Goal: Task Accomplishment & Management: Manage account settings

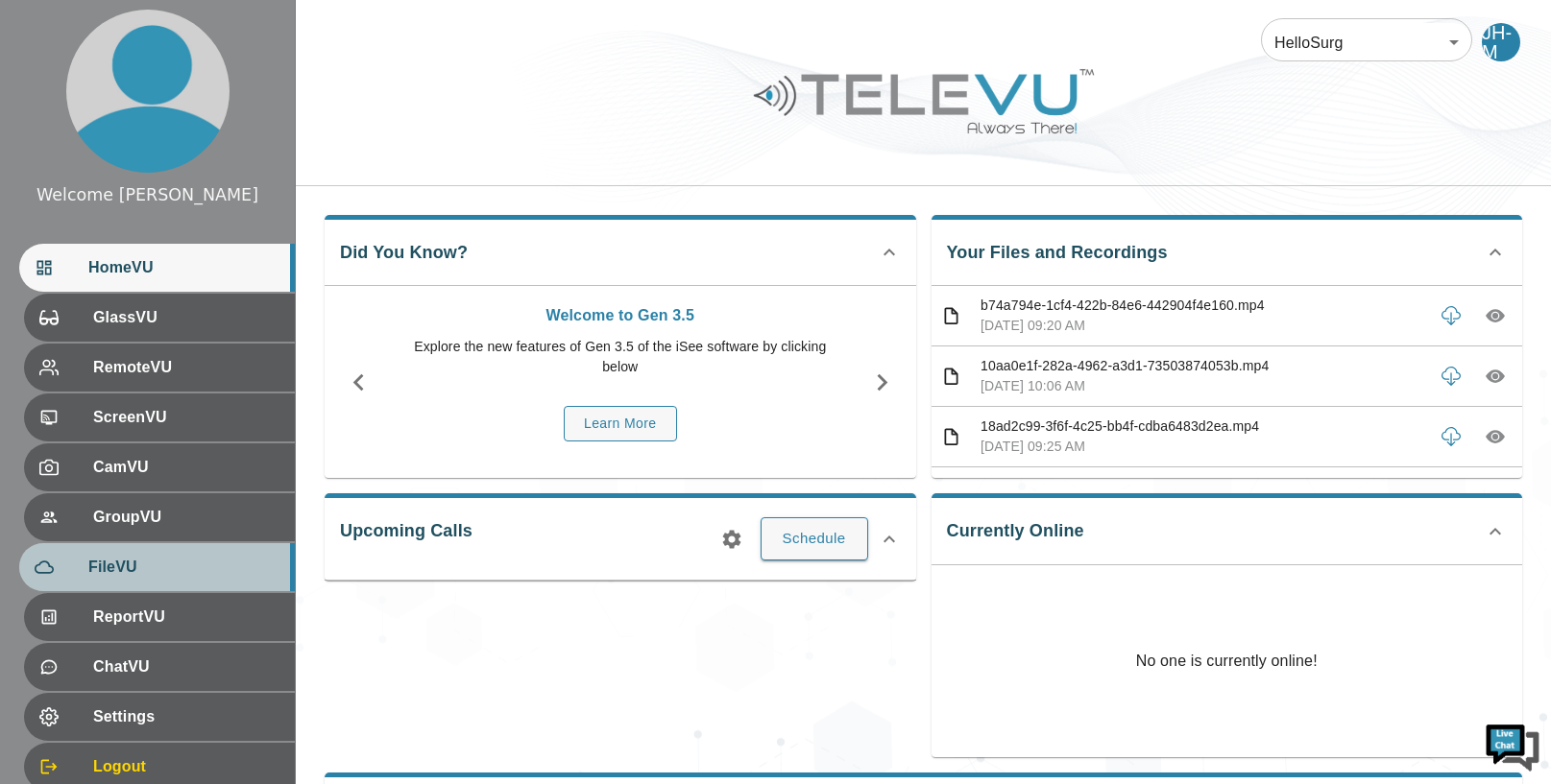
click at [171, 566] on span "FileVU" at bounding box center [183, 567] width 191 height 24
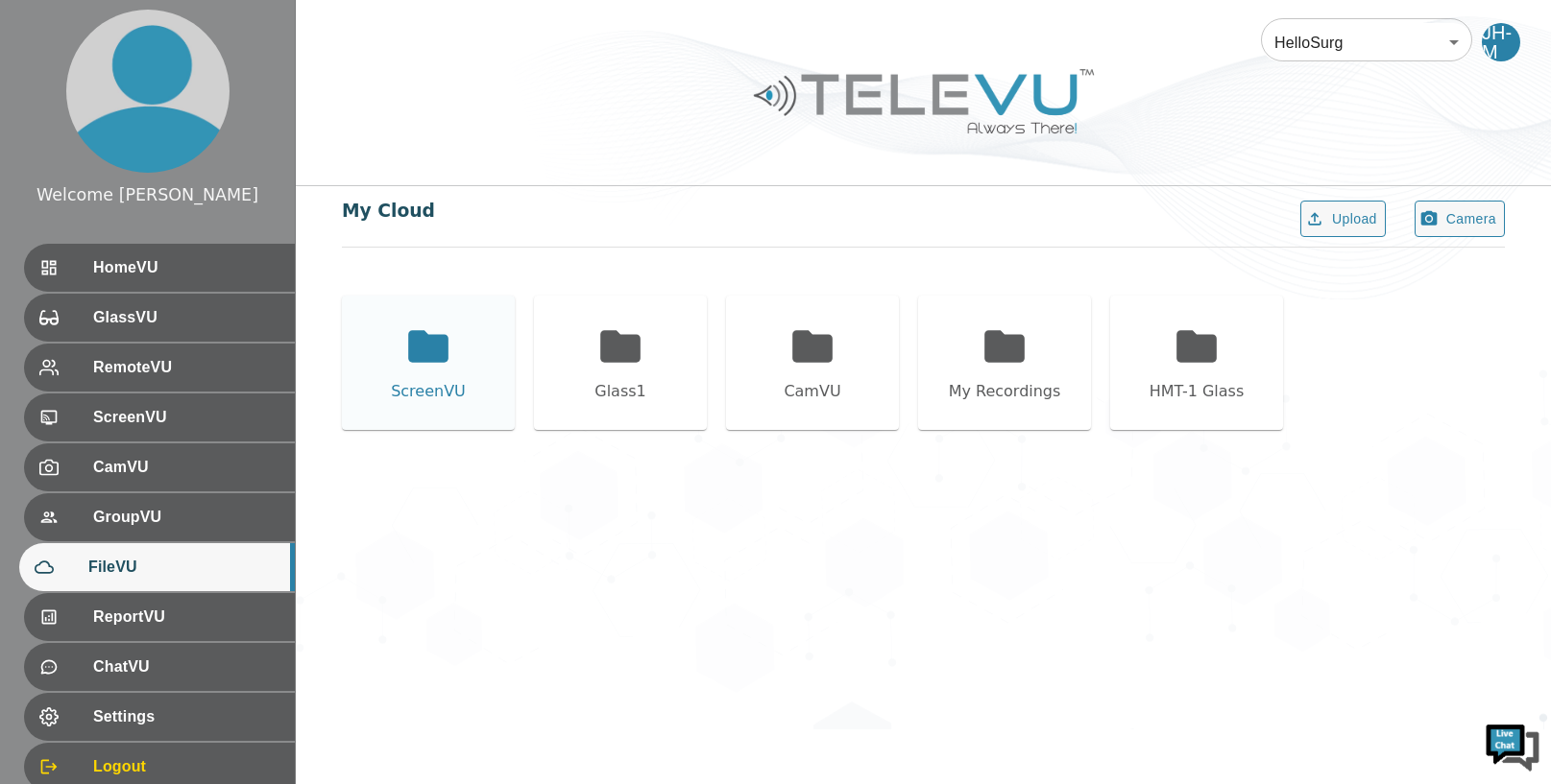
click at [422, 353] on icon at bounding box center [427, 346] width 40 height 31
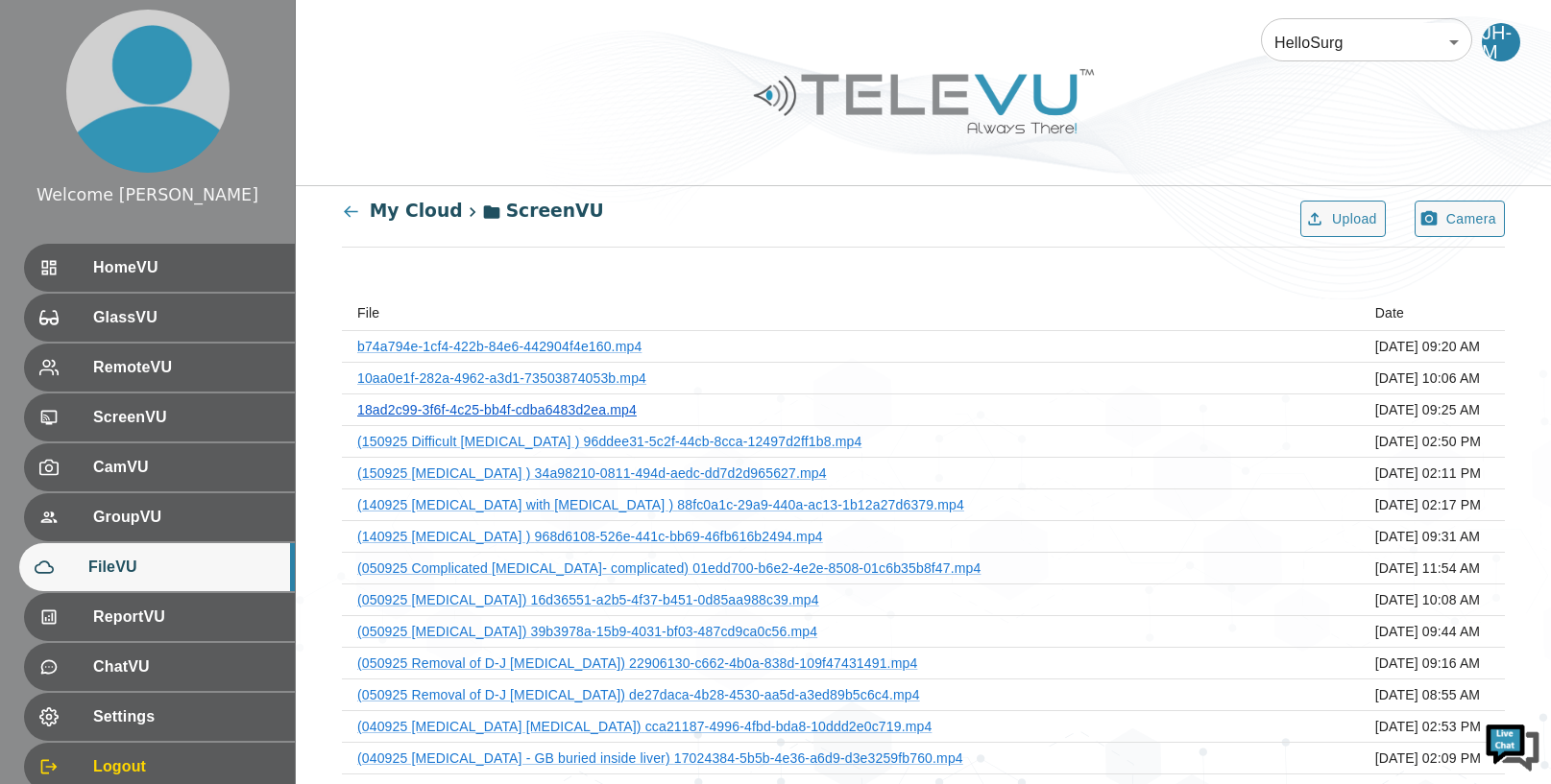
click at [522, 406] on link "18ad2c99-3f6f-4c25-bb4f-cdba6483d2ea.mp4" at bounding box center [496, 410] width 279 height 16
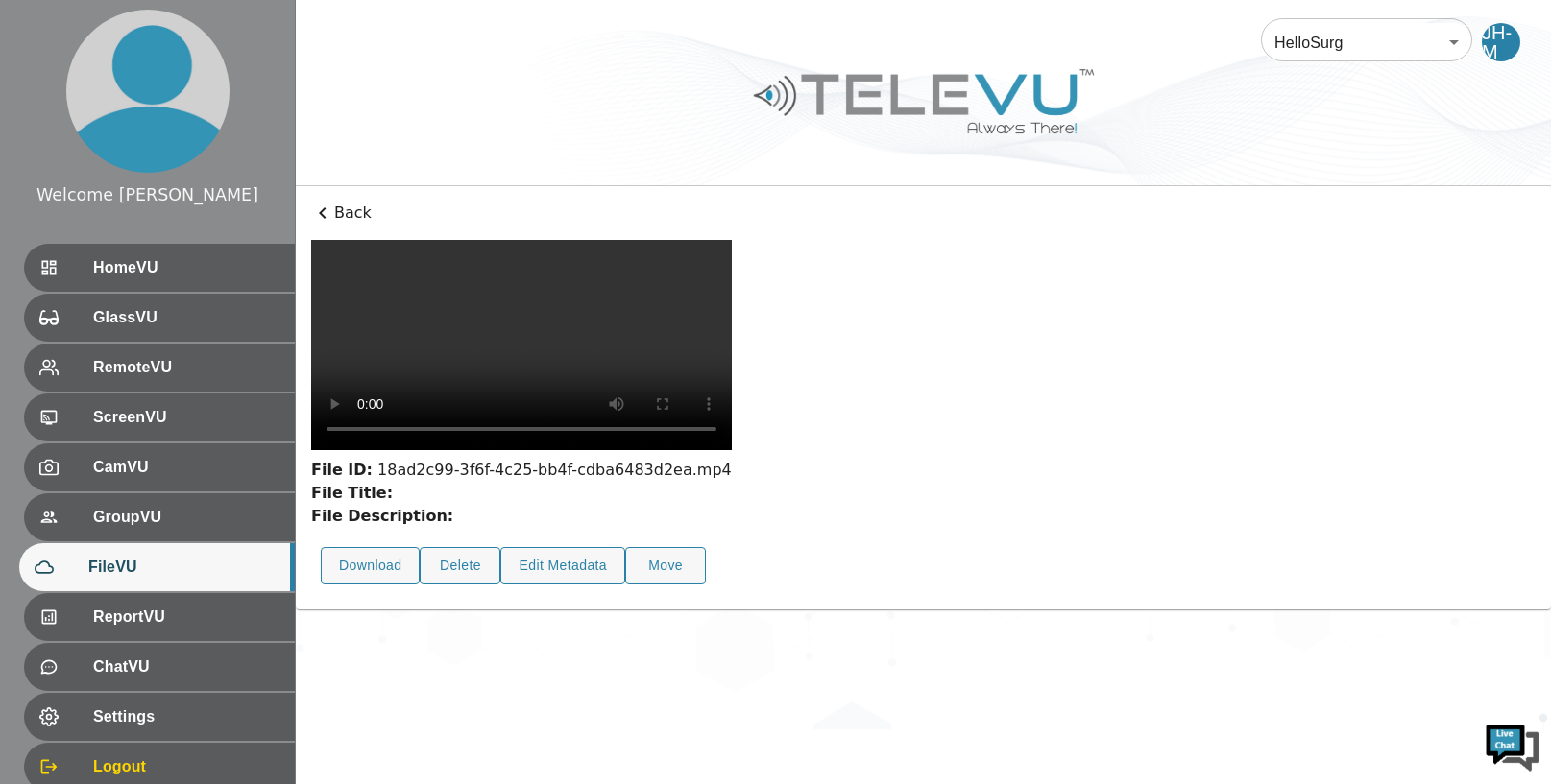
click at [325, 213] on icon at bounding box center [323, 214] width 24 height 24
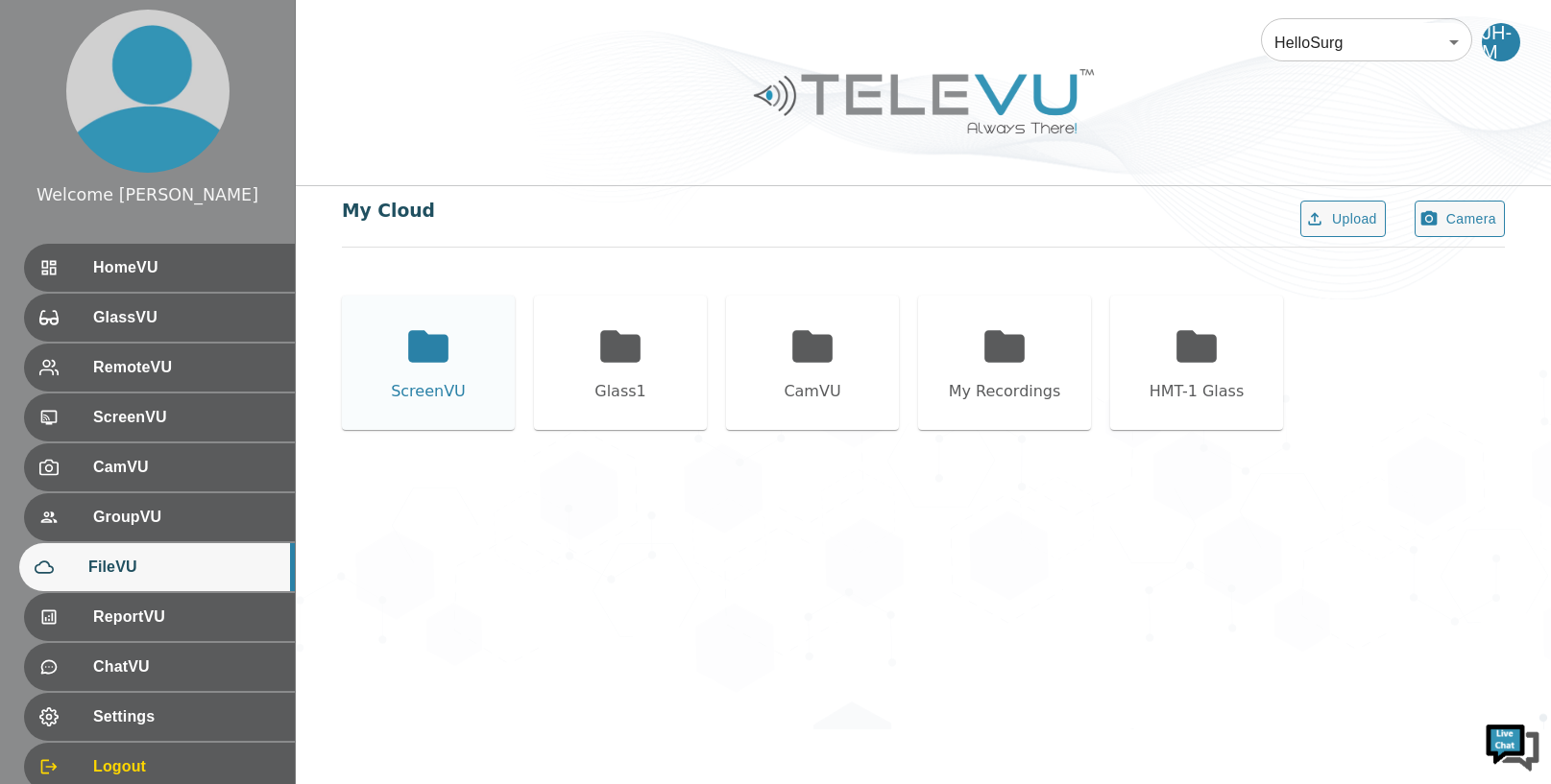
click at [419, 338] on icon at bounding box center [427, 346] width 40 height 31
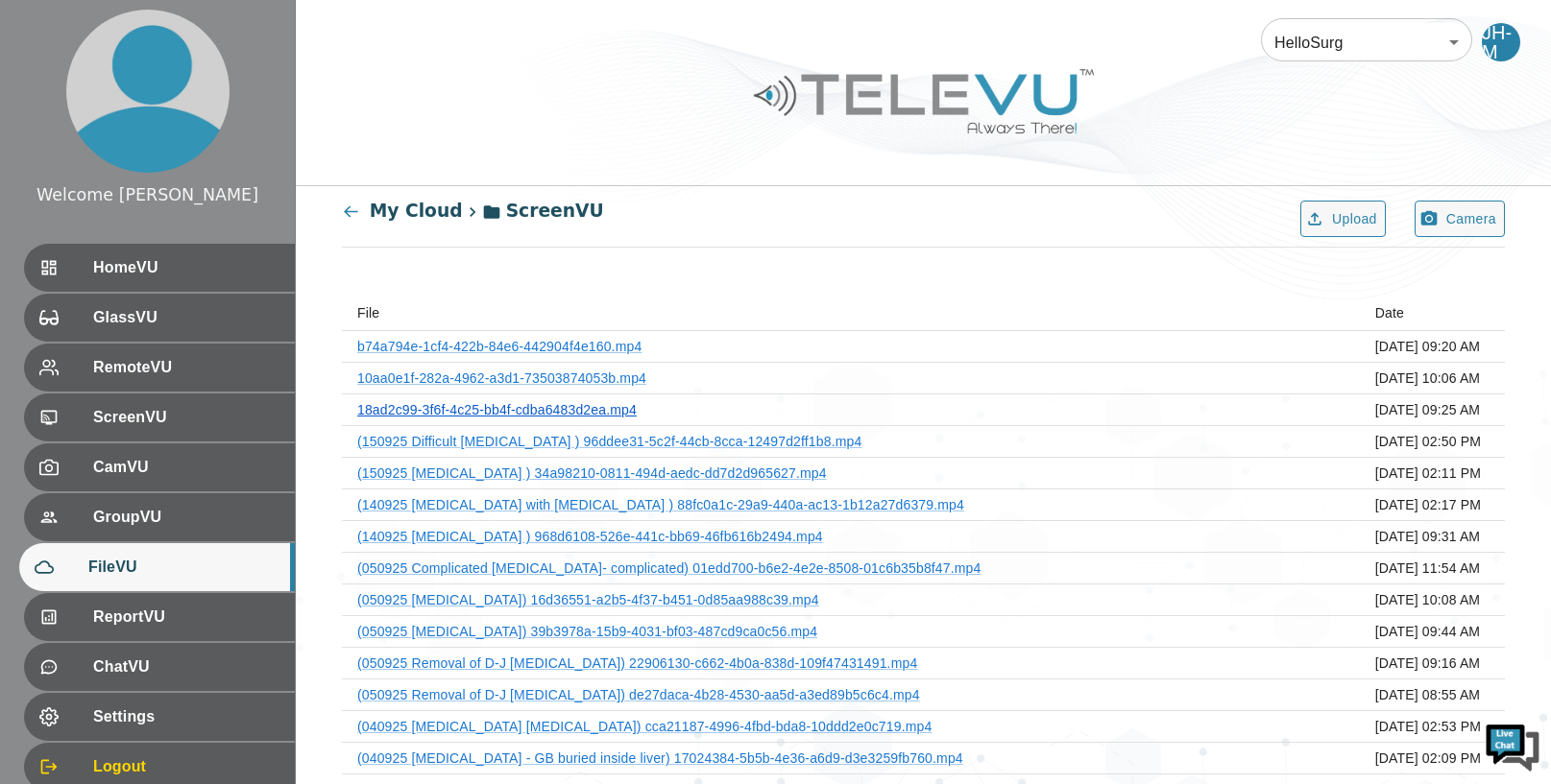
click at [526, 414] on link "18ad2c99-3f6f-4c25-bb4f-cdba6483d2ea.mp4" at bounding box center [496, 410] width 279 height 16
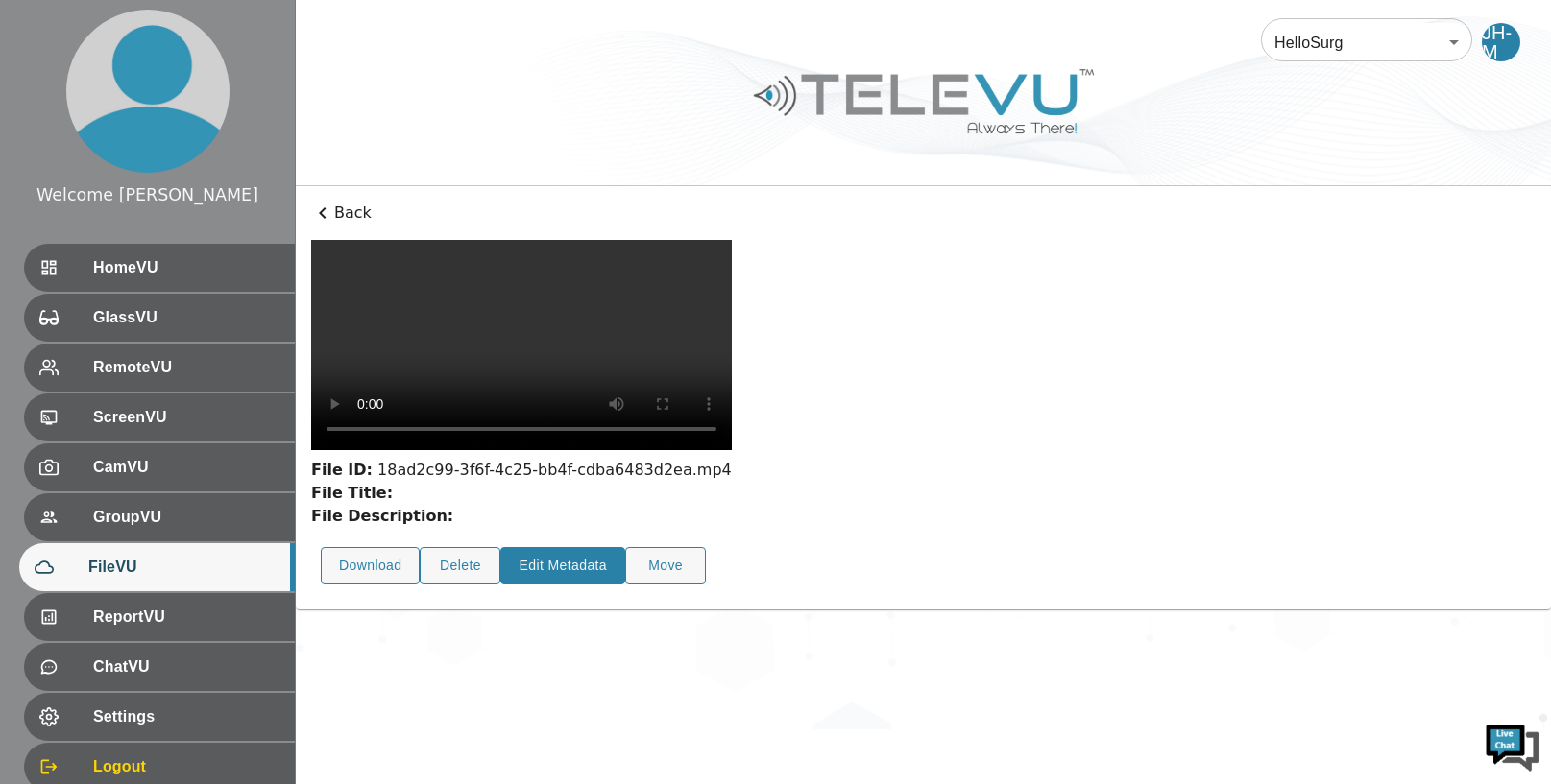
click at [551, 547] on button "Edit Metadata" at bounding box center [562, 565] width 125 height 37
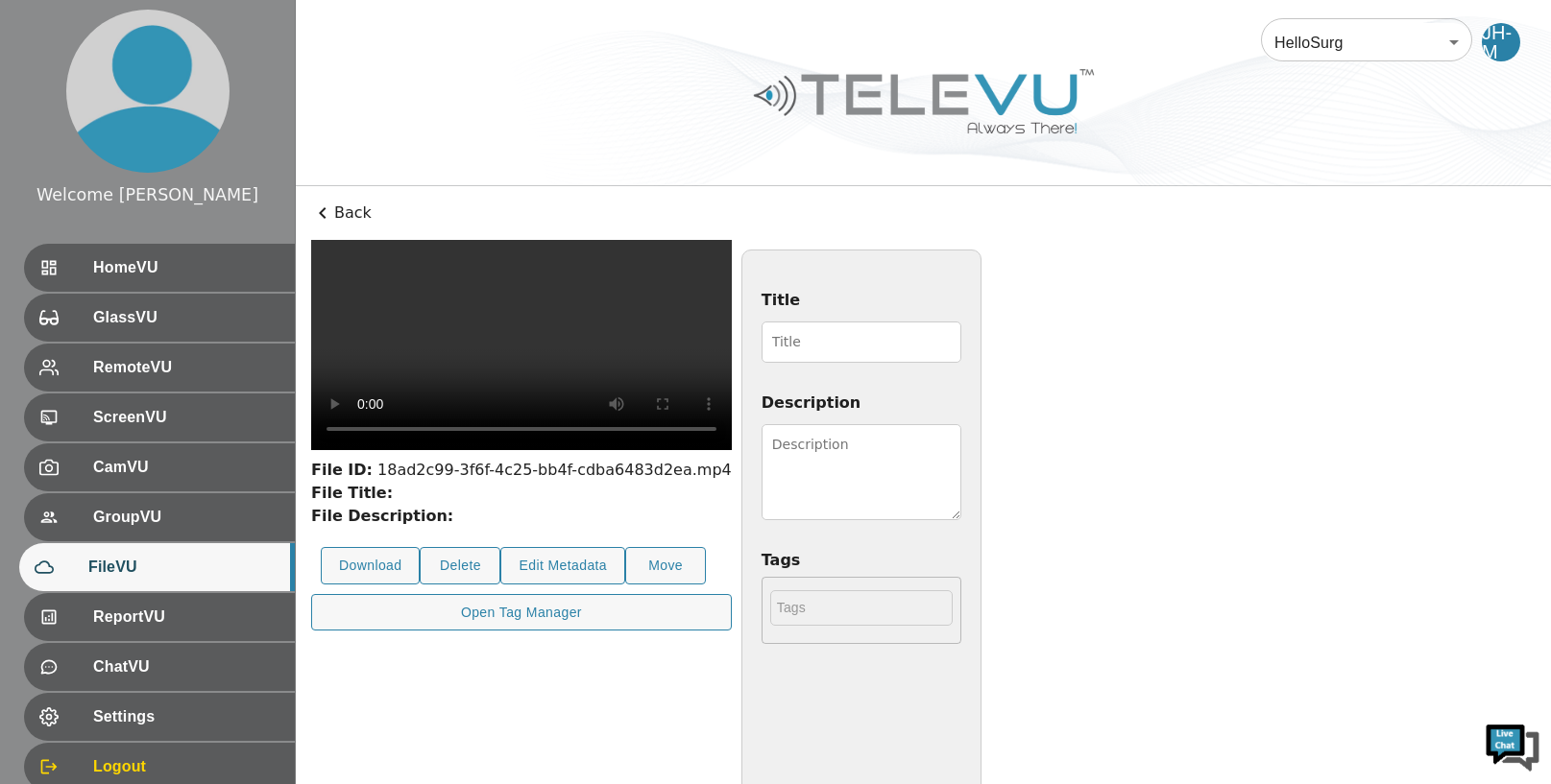
click at [819, 347] on input "Title" at bounding box center [862, 342] width 200 height 41
type input "160925 [MEDICAL_DATA]"
click at [962, 444] on textarea "Description" at bounding box center [862, 472] width 200 height 96
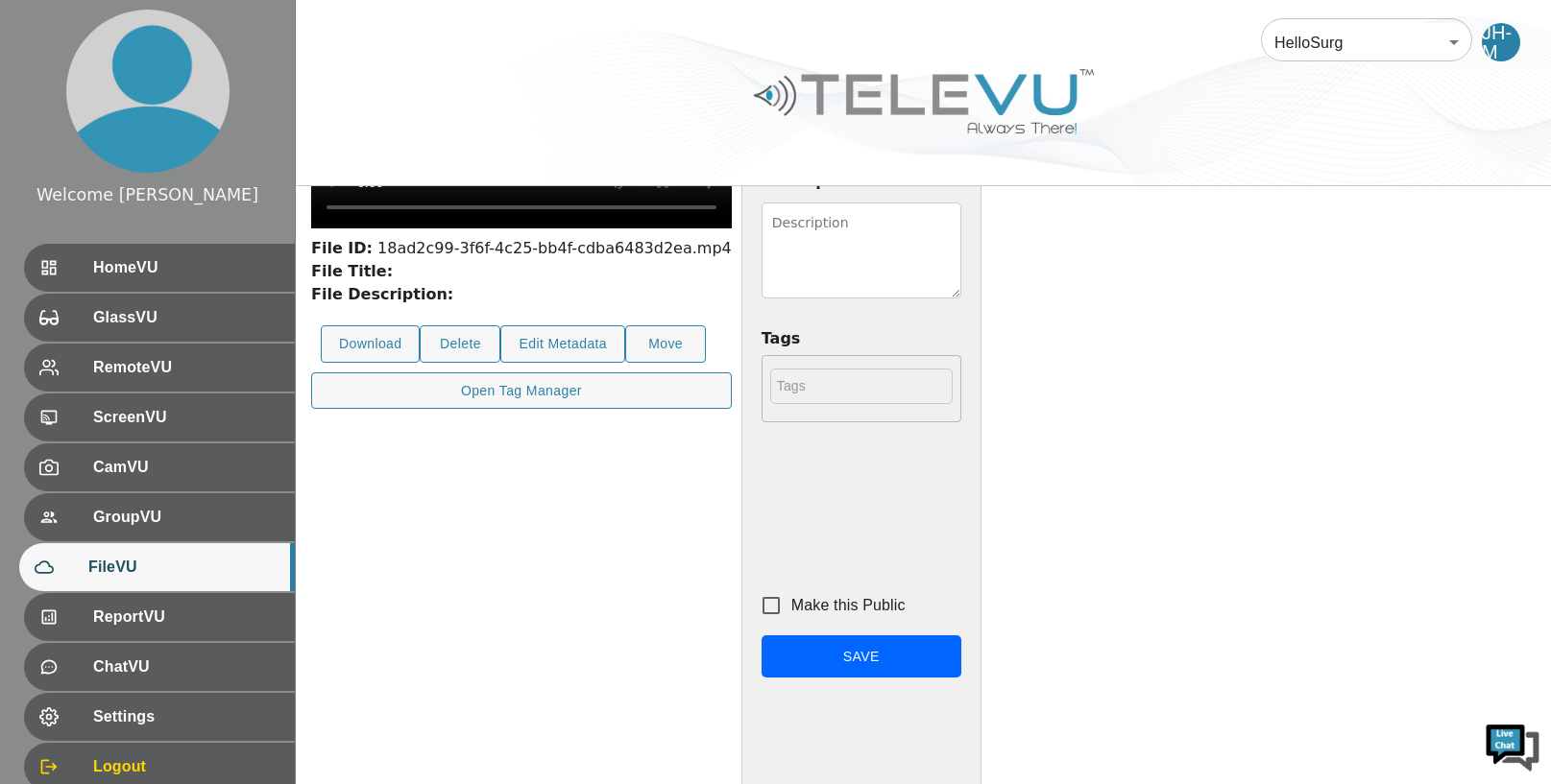
scroll to position [273, 0]
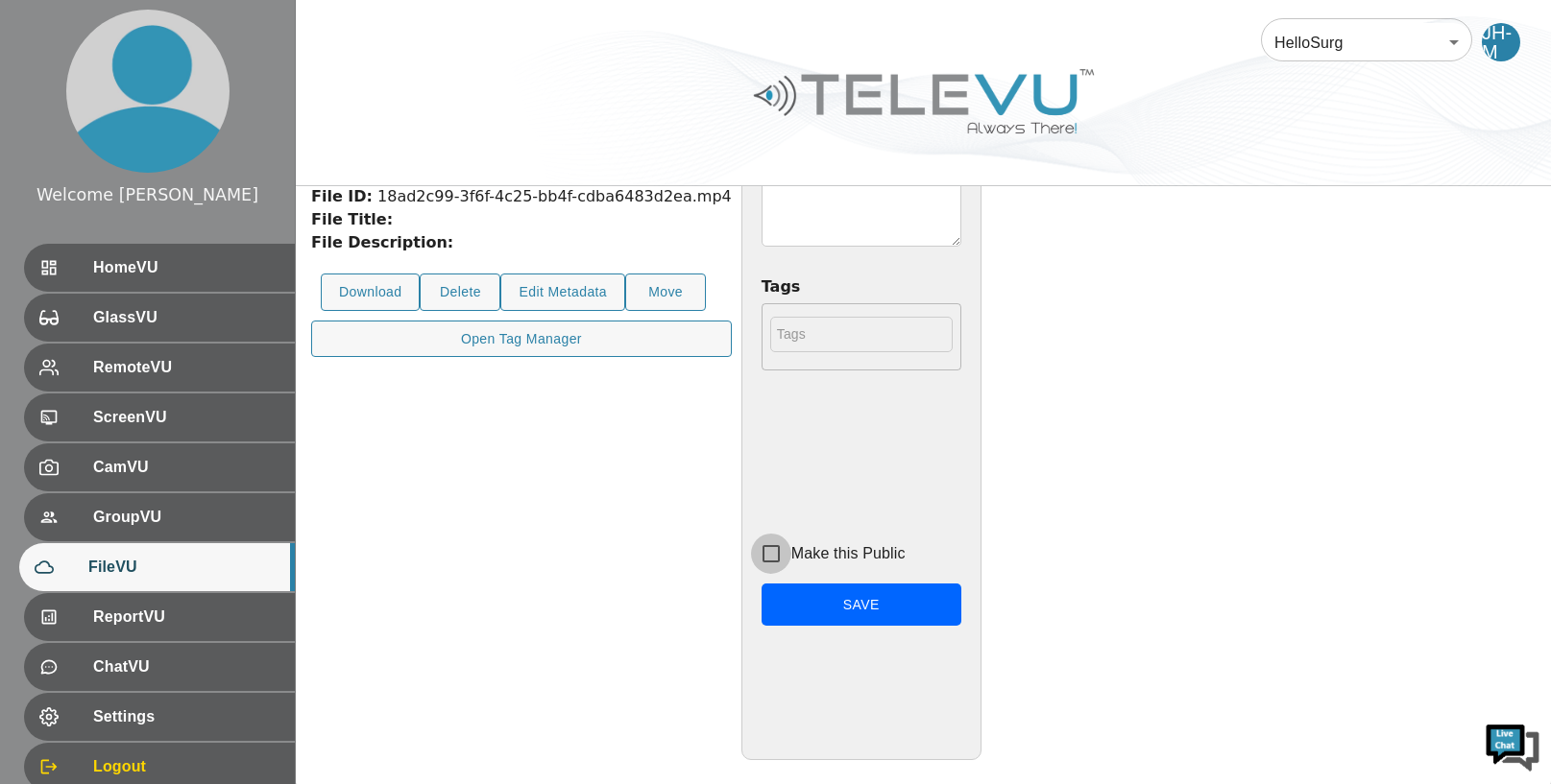
click at [791, 550] on input "Make this Public" at bounding box center [771, 554] width 40 height 40
checkbox input "true"
click at [962, 605] on button "Save" at bounding box center [862, 606] width 200 height 43
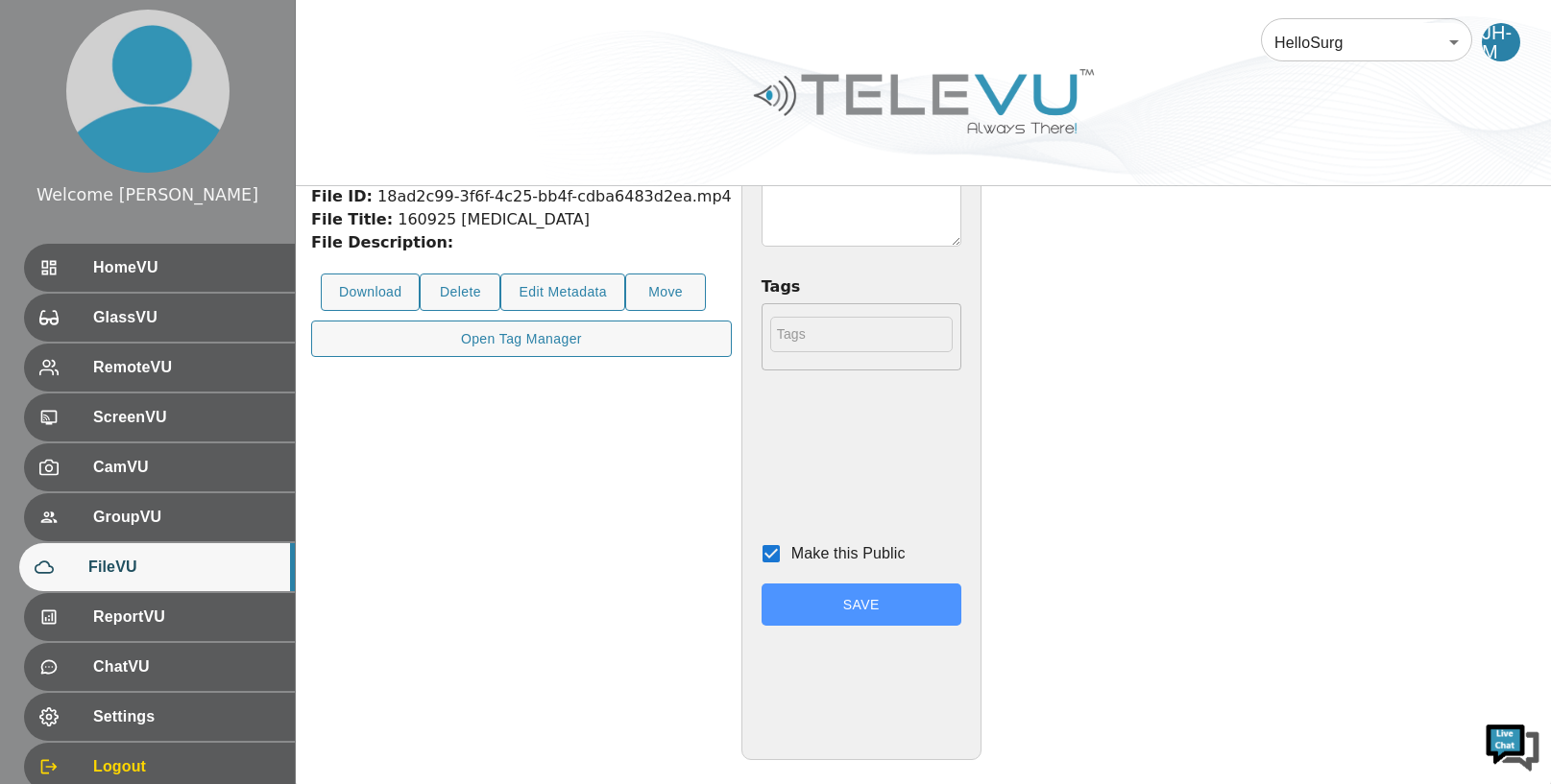
click at [962, 606] on button "Save" at bounding box center [862, 606] width 200 height 43
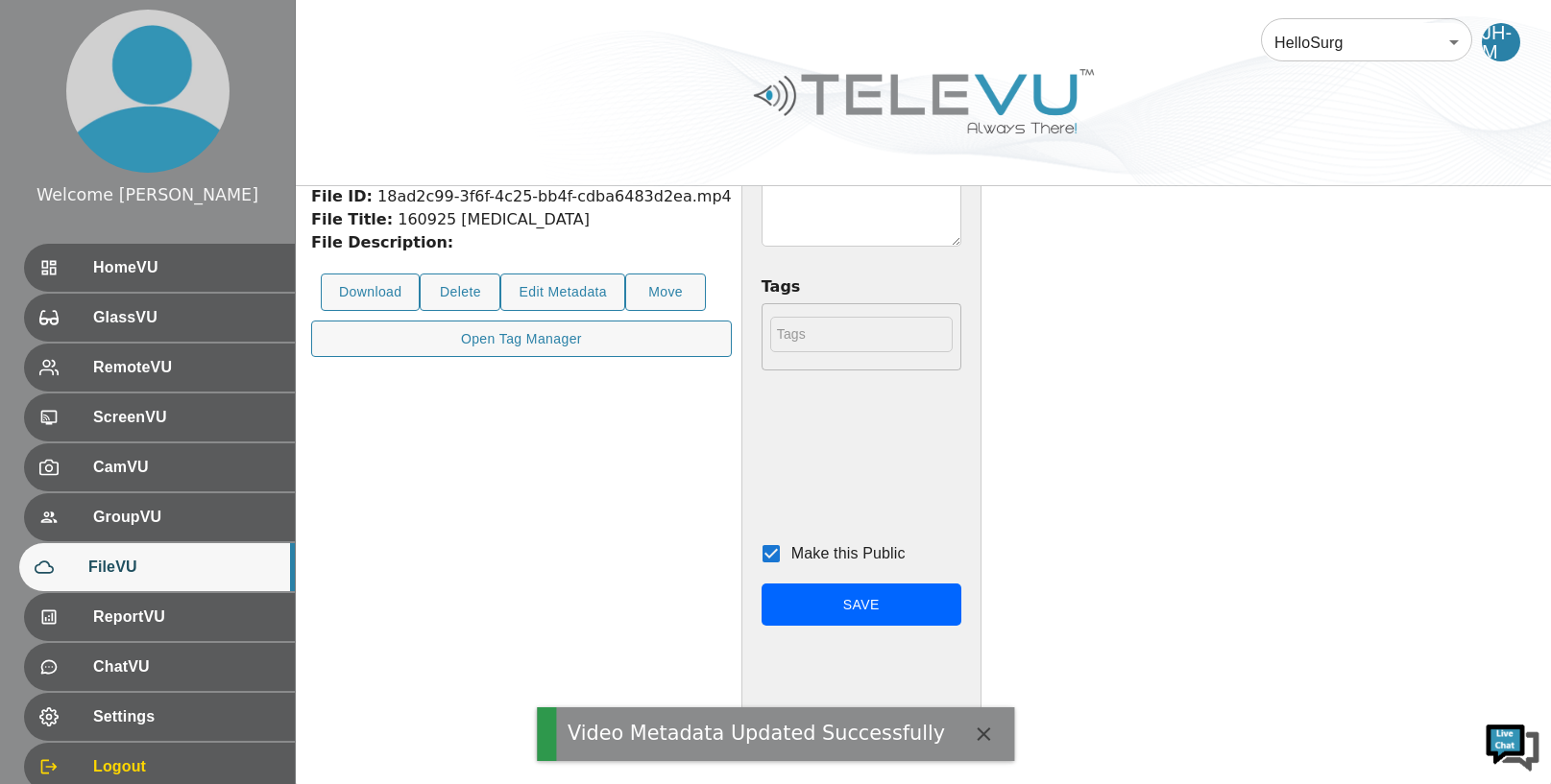
scroll to position [0, 0]
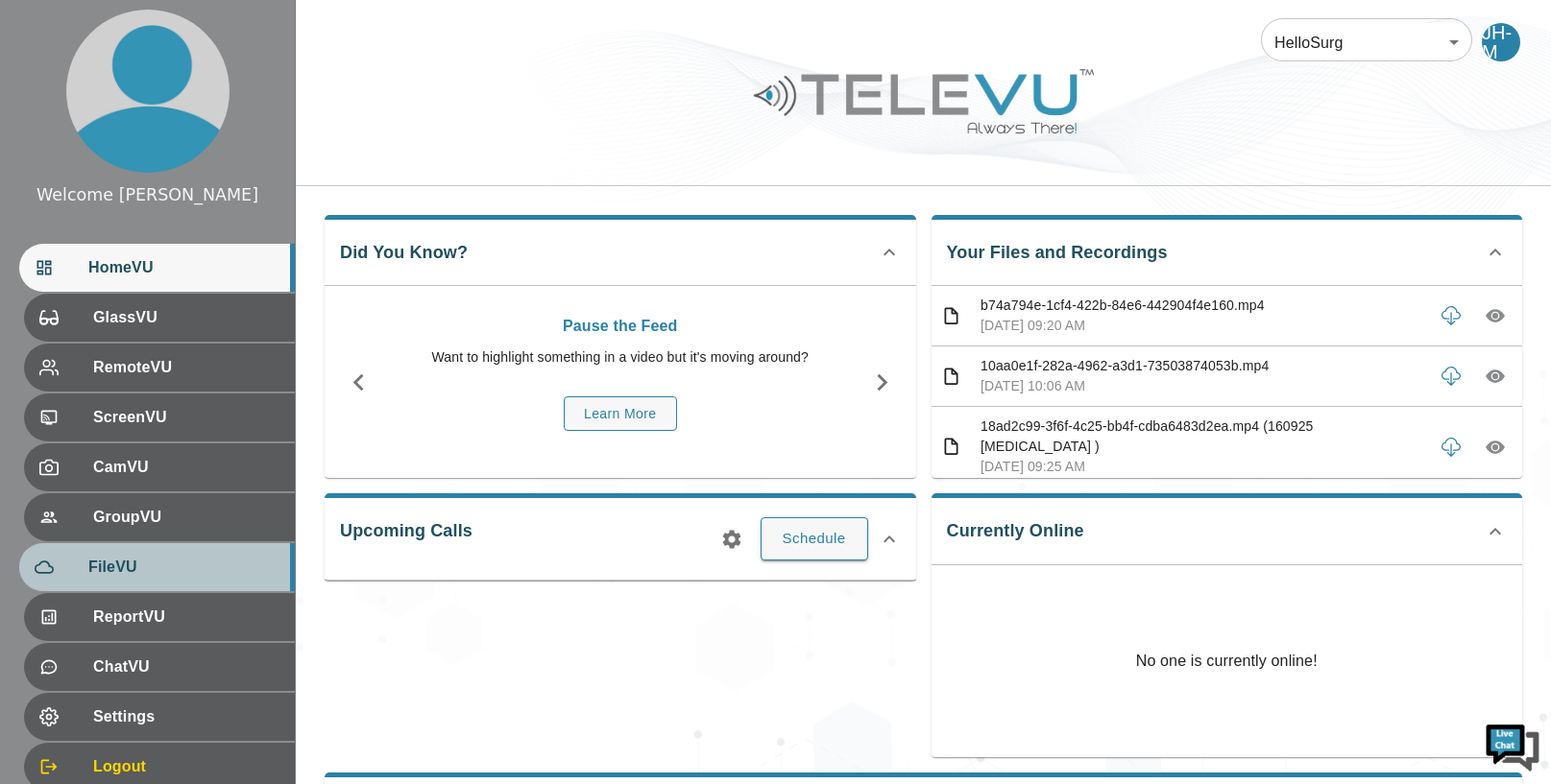
click at [208, 564] on span "FileVU" at bounding box center [183, 567] width 191 height 24
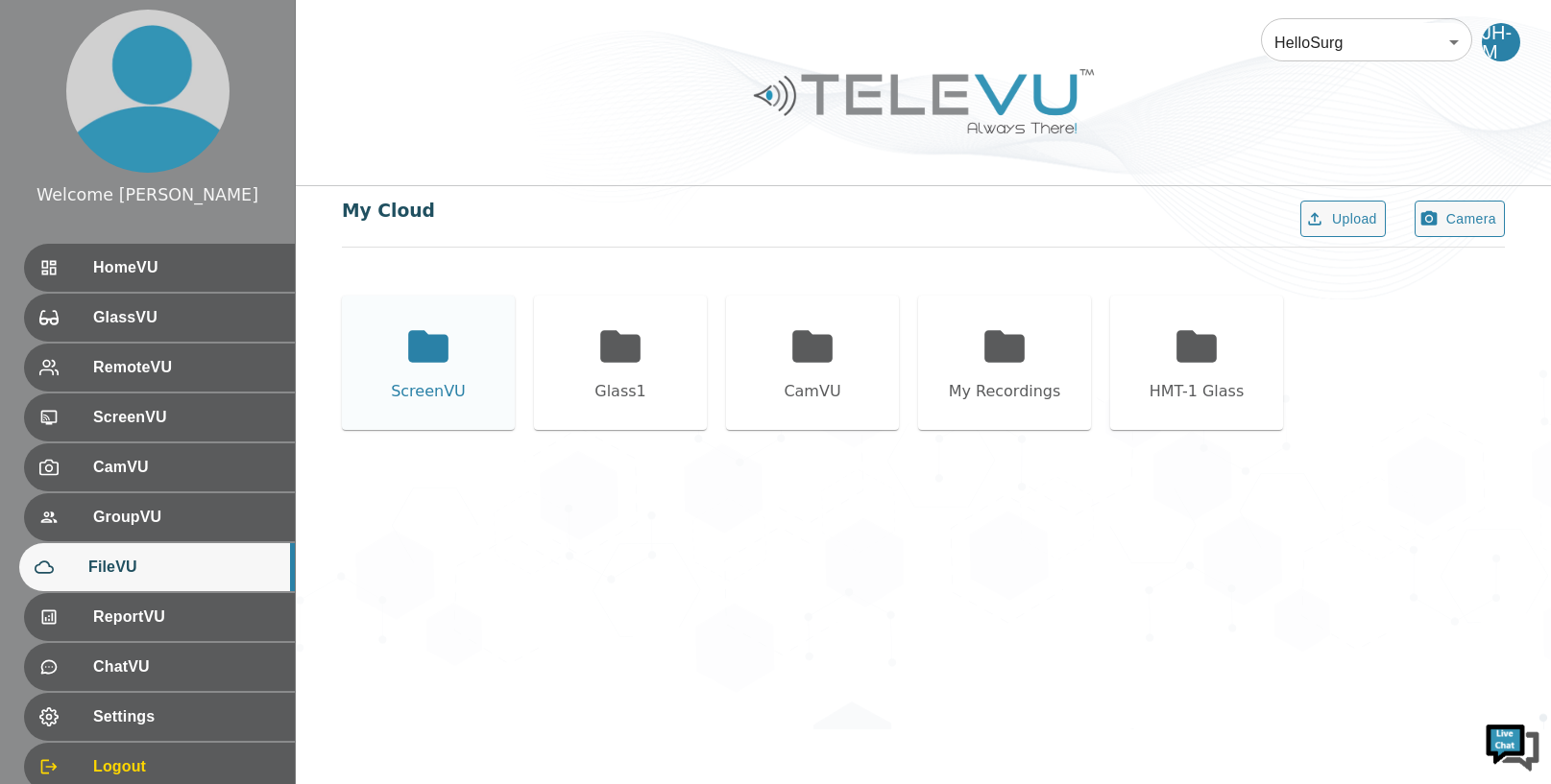
click at [440, 380] on div "ScreenVU" at bounding box center [428, 392] width 75 height 24
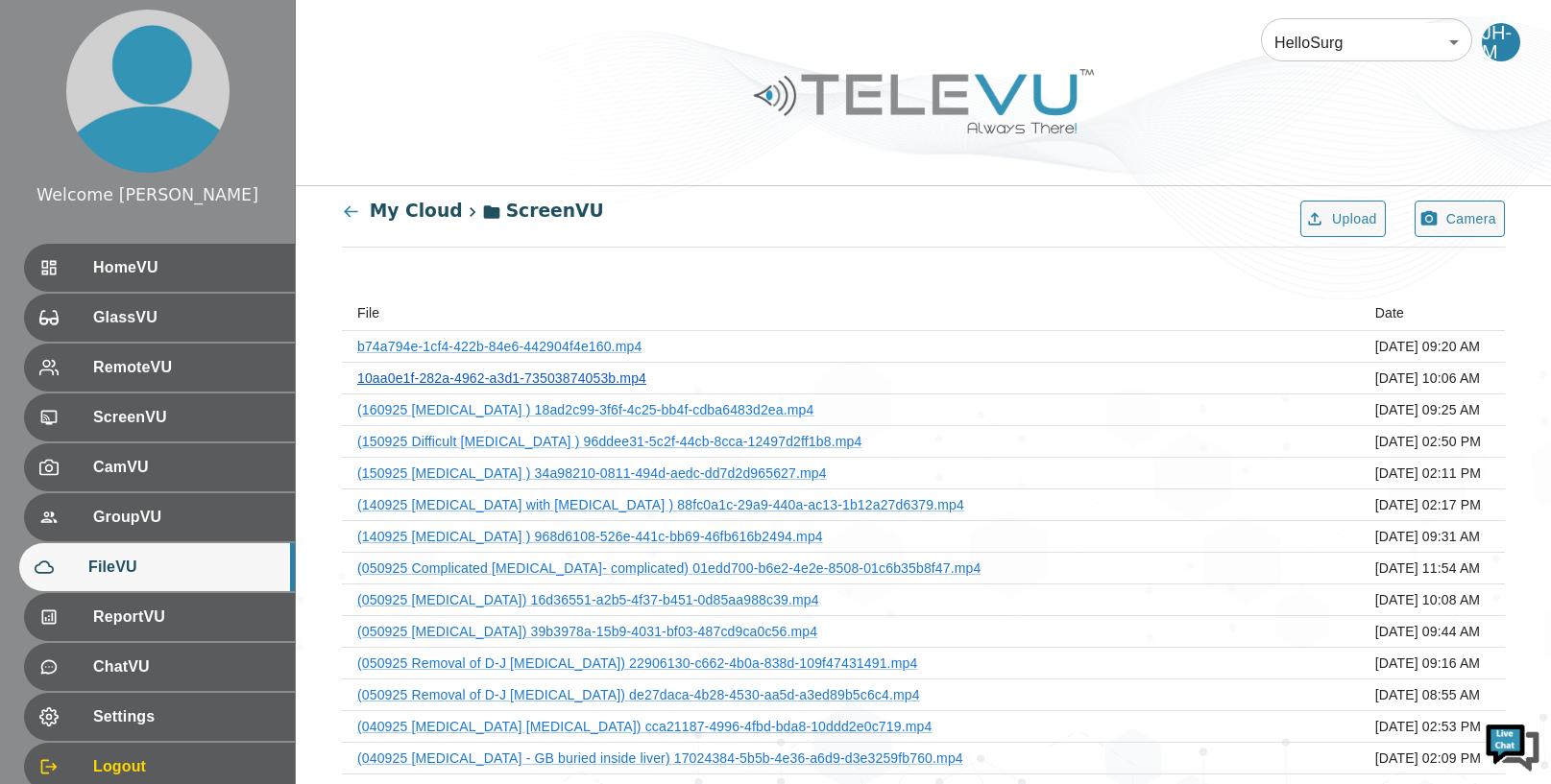
click at [605, 377] on link "10aa0e1f-282a-4962-a3d1-73503874053b.mp4" at bounding box center [501, 378] width 289 height 16
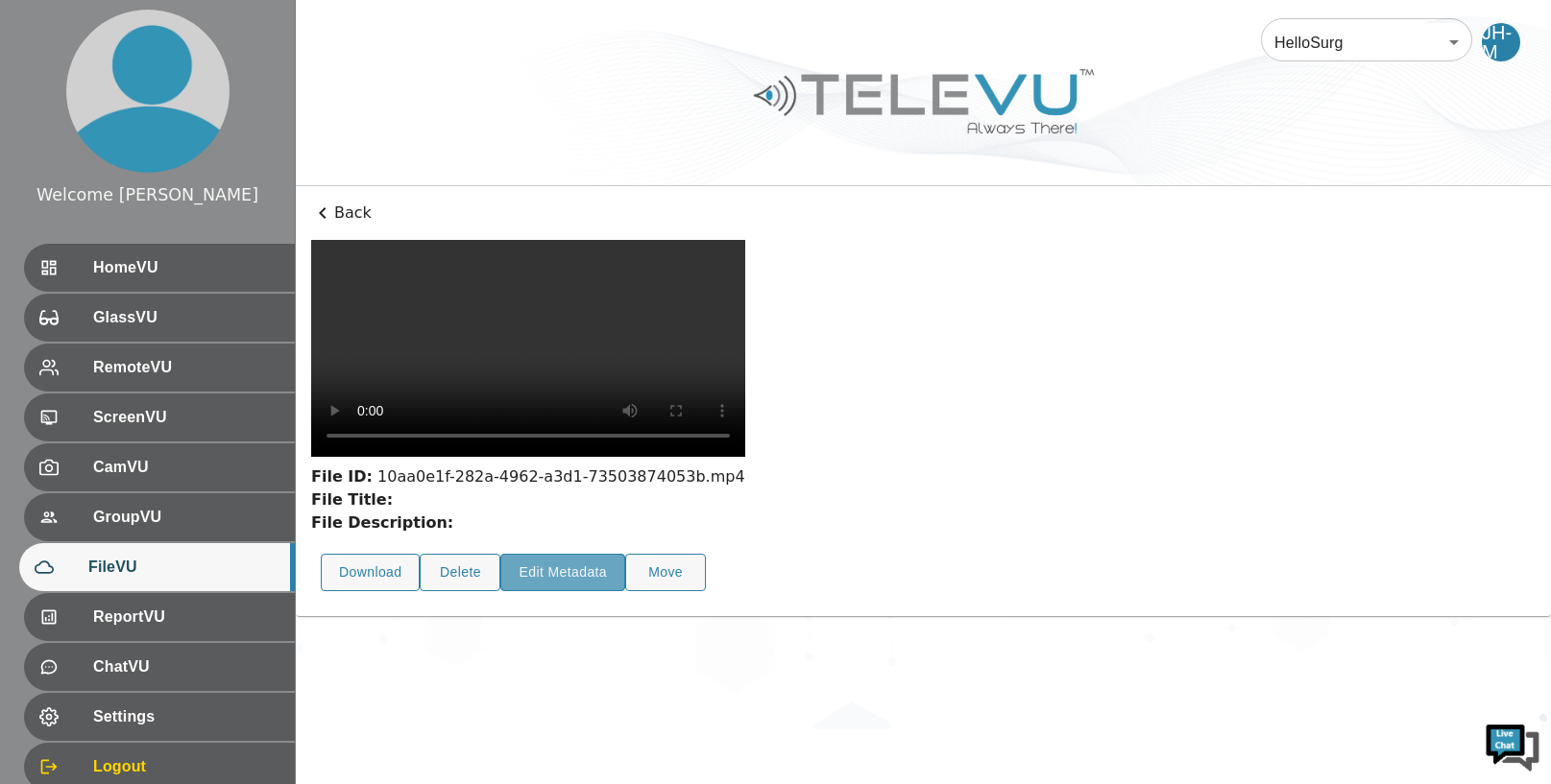
click at [554, 591] on button "Edit Metadata" at bounding box center [562, 572] width 125 height 37
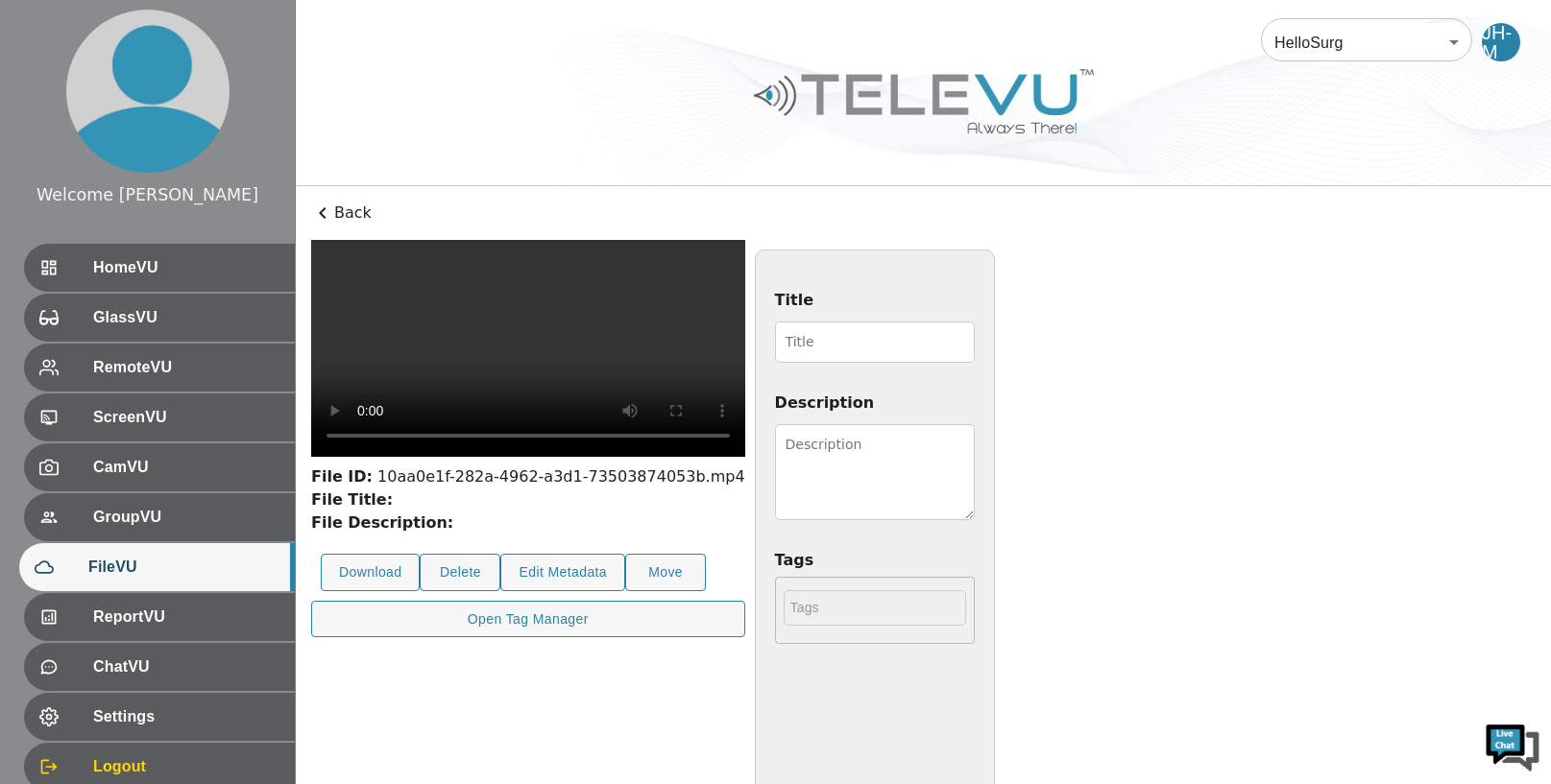
click at [975, 335] on input "Title" at bounding box center [876, 342] width 200 height 41
type input "160925 [MEDICAL_DATA]"
click at [975, 466] on textarea "Description" at bounding box center [876, 472] width 200 height 96
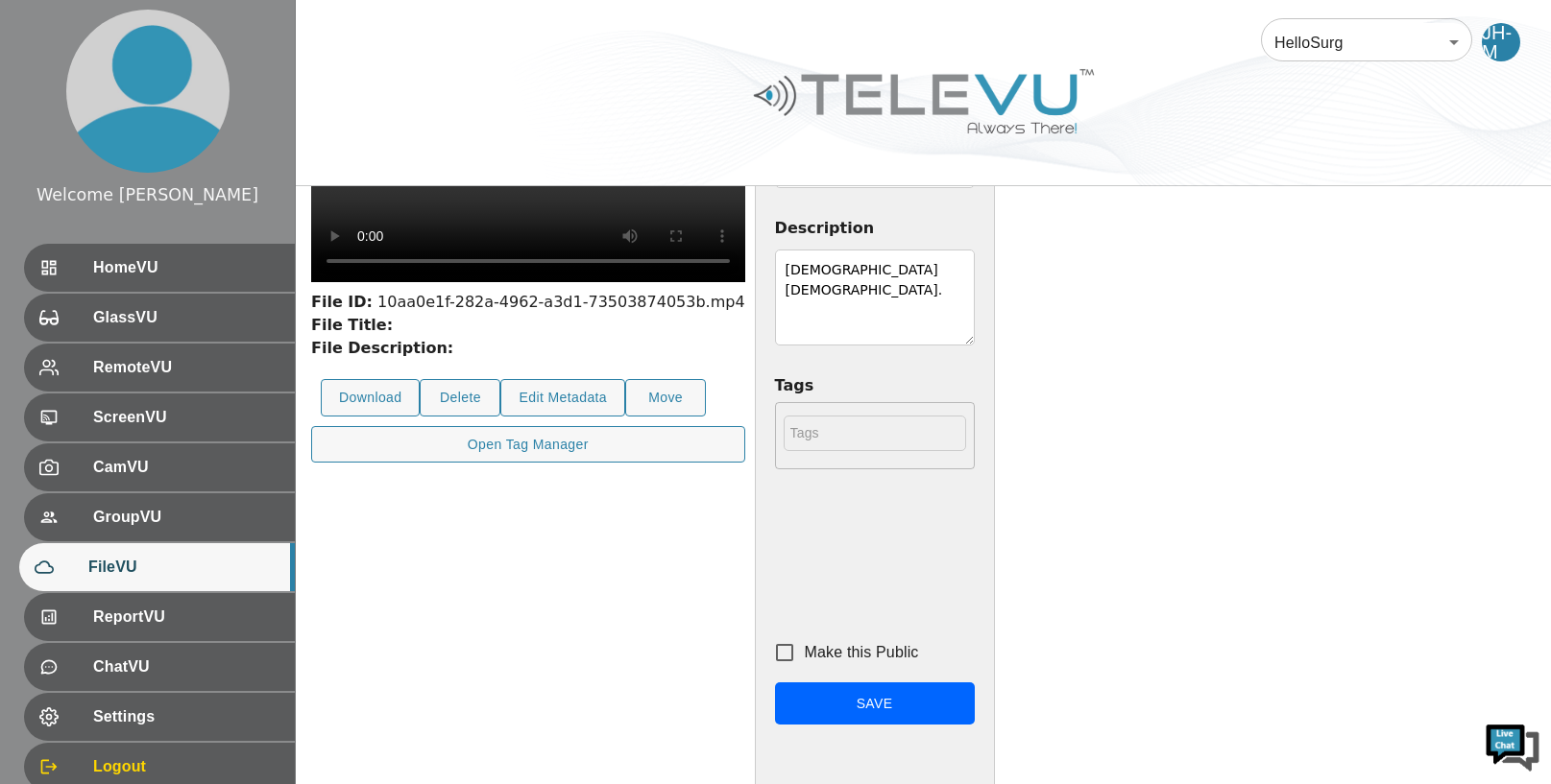
scroll to position [273, 0]
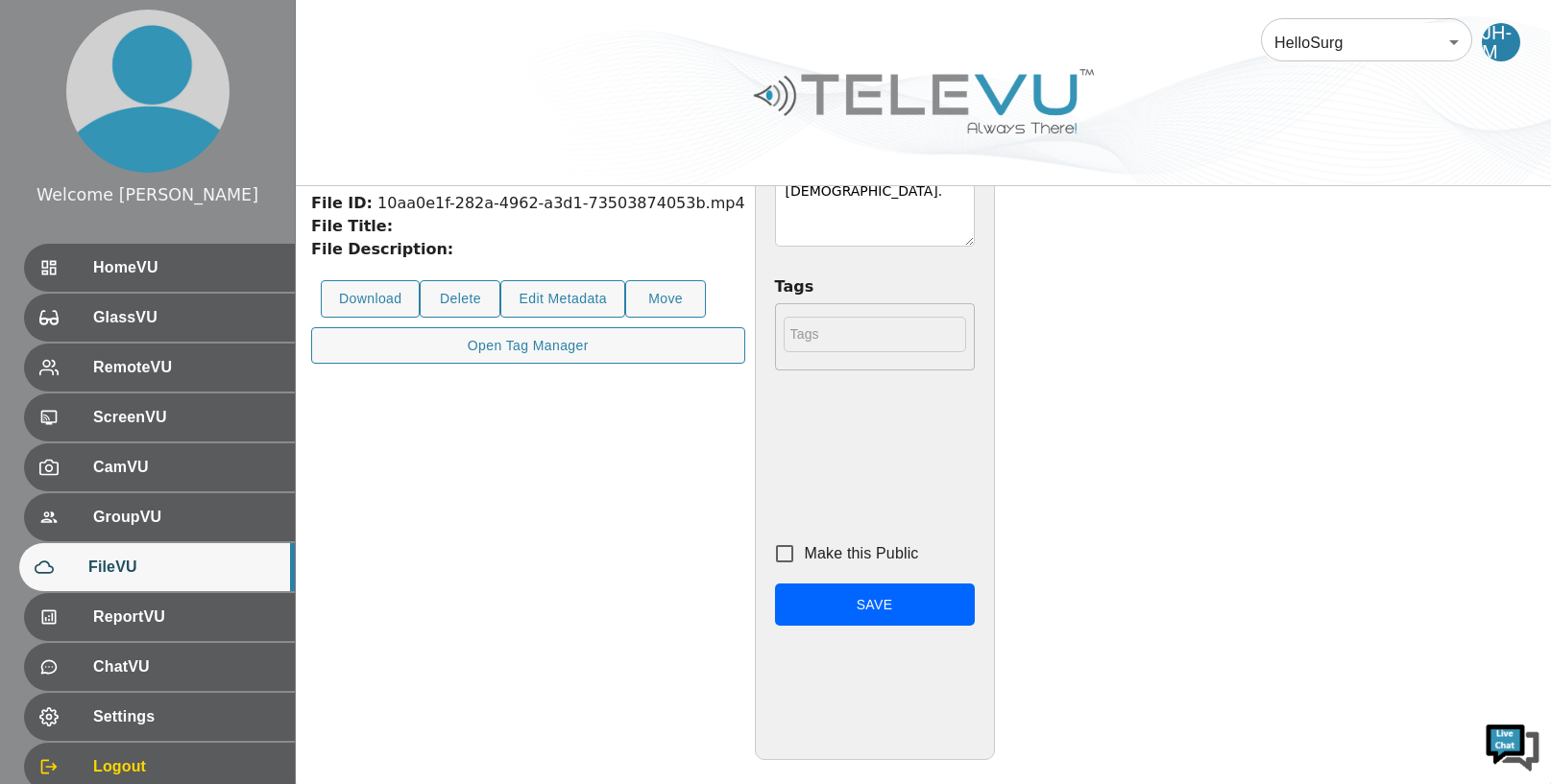
type textarea "25 yr old lady."
click at [805, 555] on input "Make this Public" at bounding box center [784, 554] width 40 height 40
checkbox input "true"
click at [975, 606] on button "Save" at bounding box center [876, 606] width 200 height 43
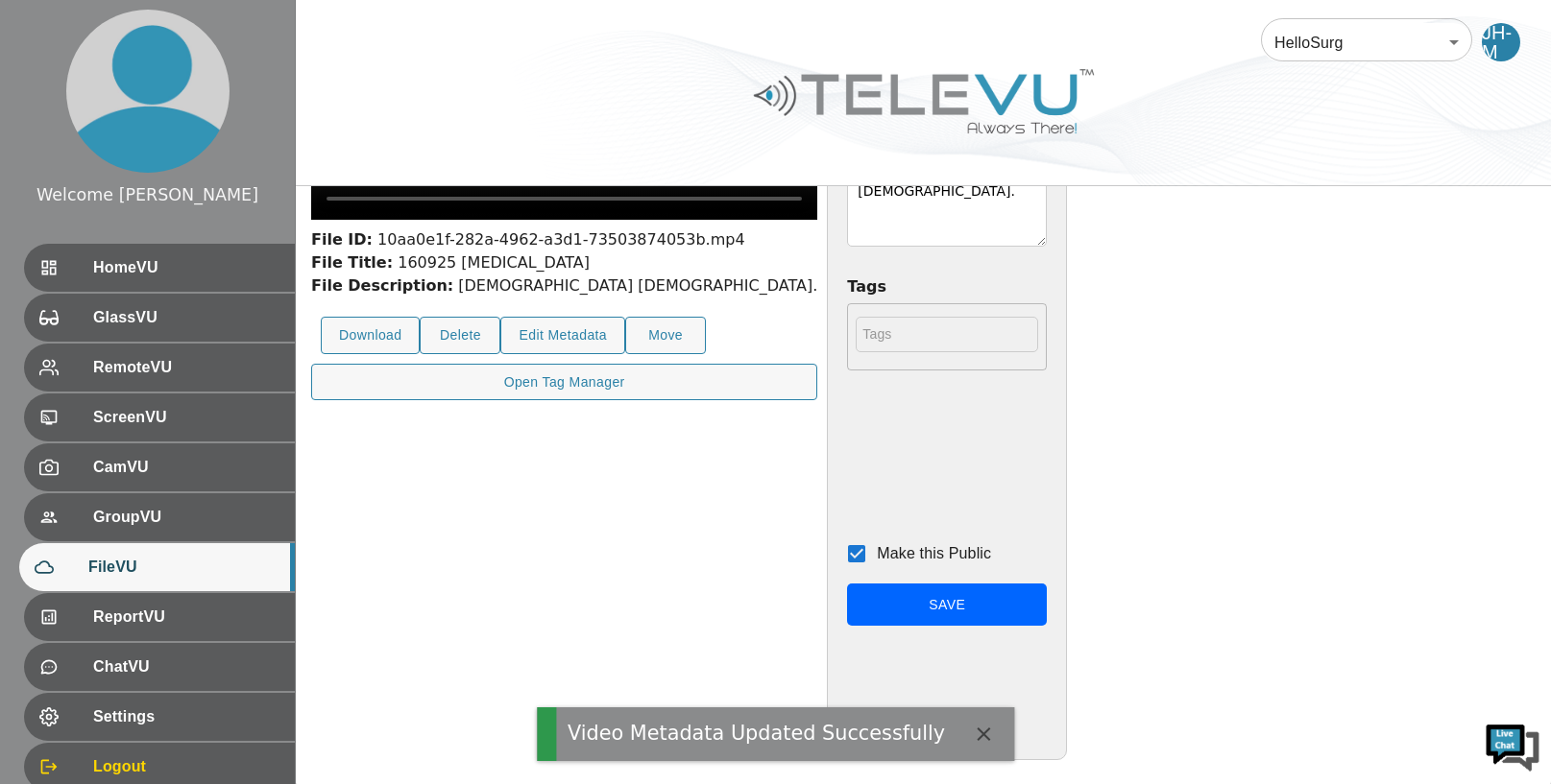
scroll to position [0, 0]
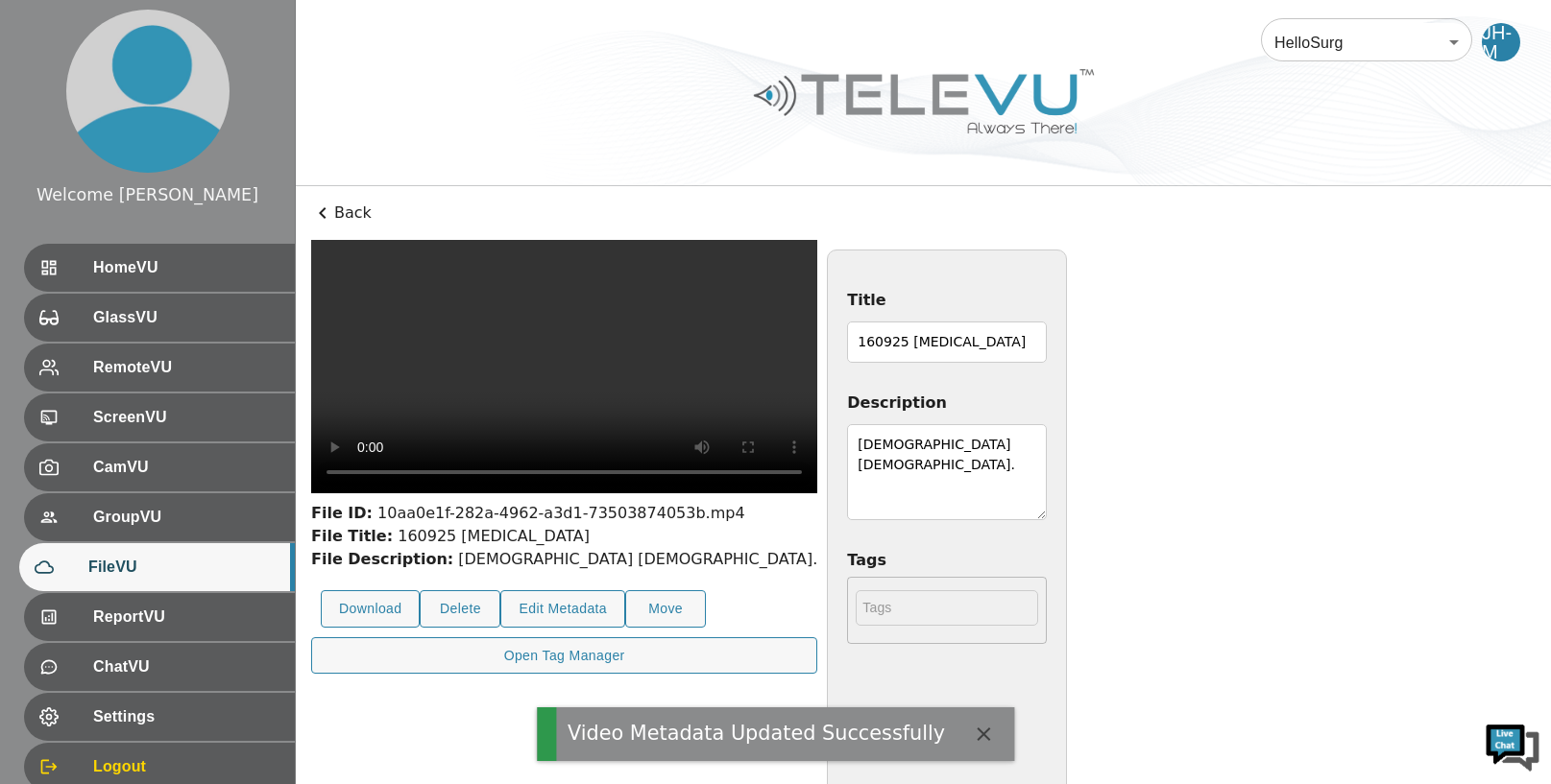
click at [321, 209] on icon at bounding box center [323, 214] width 24 height 24
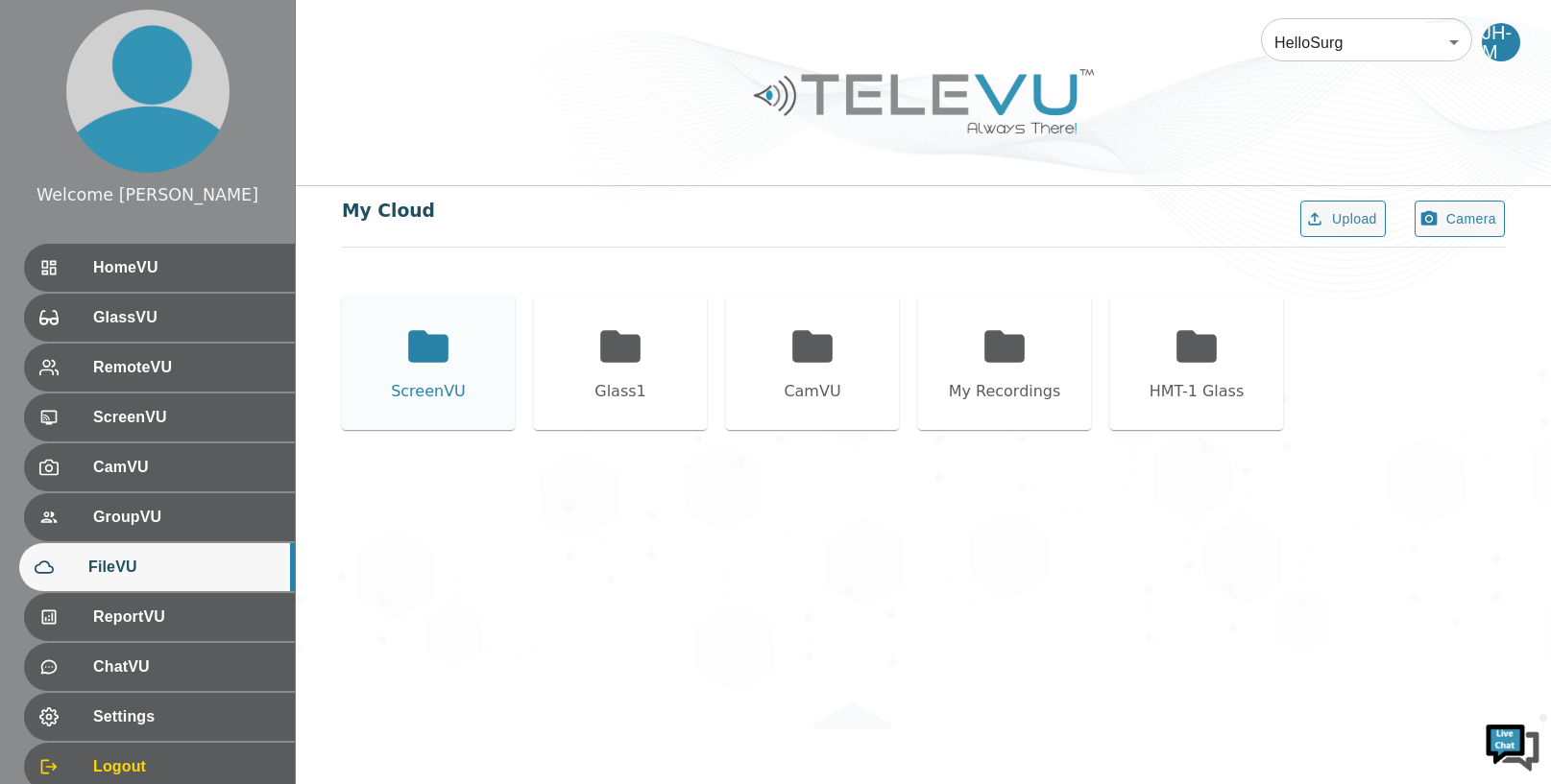
click at [435, 353] on icon at bounding box center [427, 346] width 40 height 31
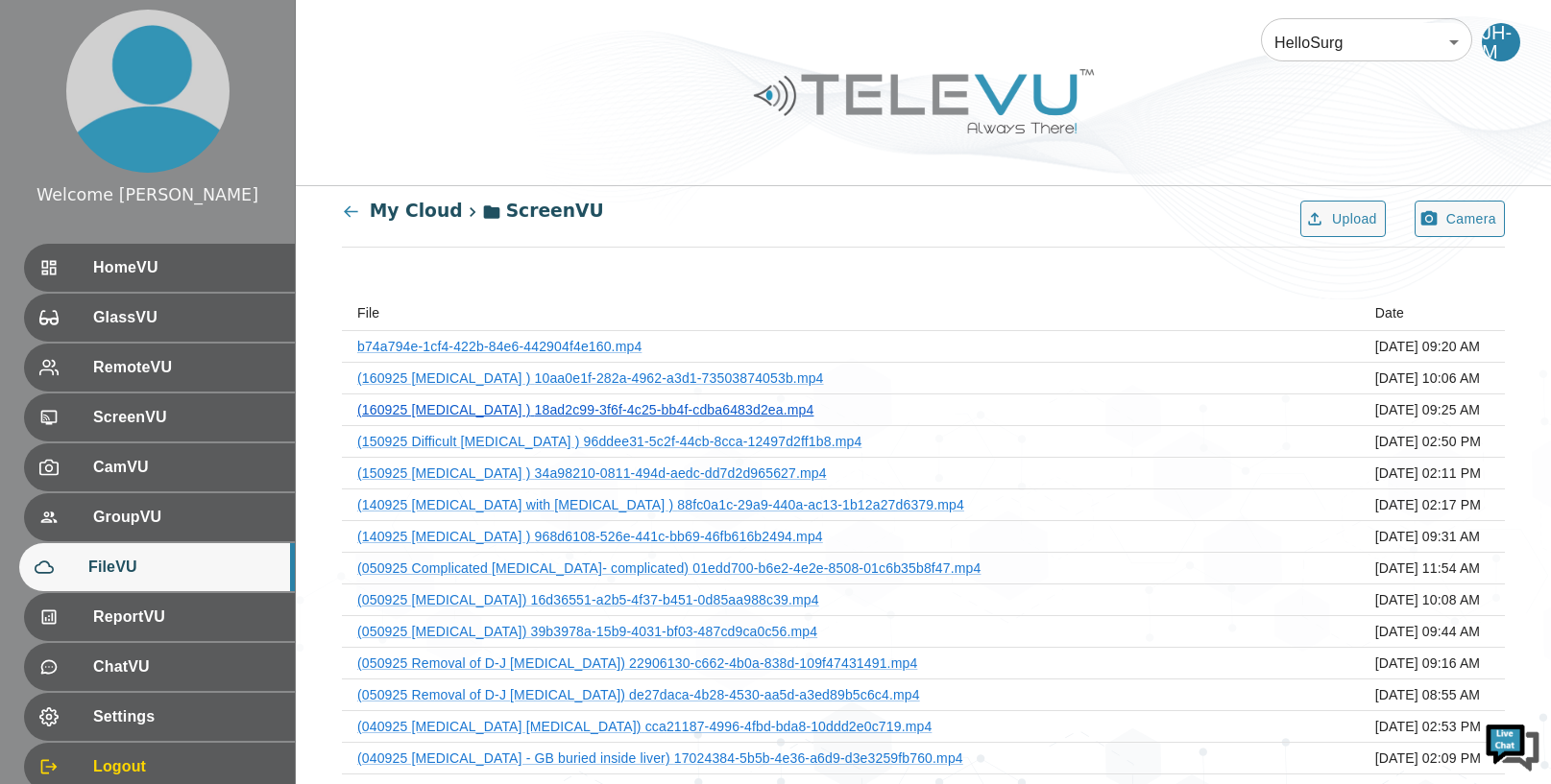
click at [814, 416] on link "(160925 Laparoscopic appendectomy ) 18ad2c99-3f6f-4c25-bb4f-cdba6483d2ea.mp4" at bounding box center [584, 410] width 456 height 16
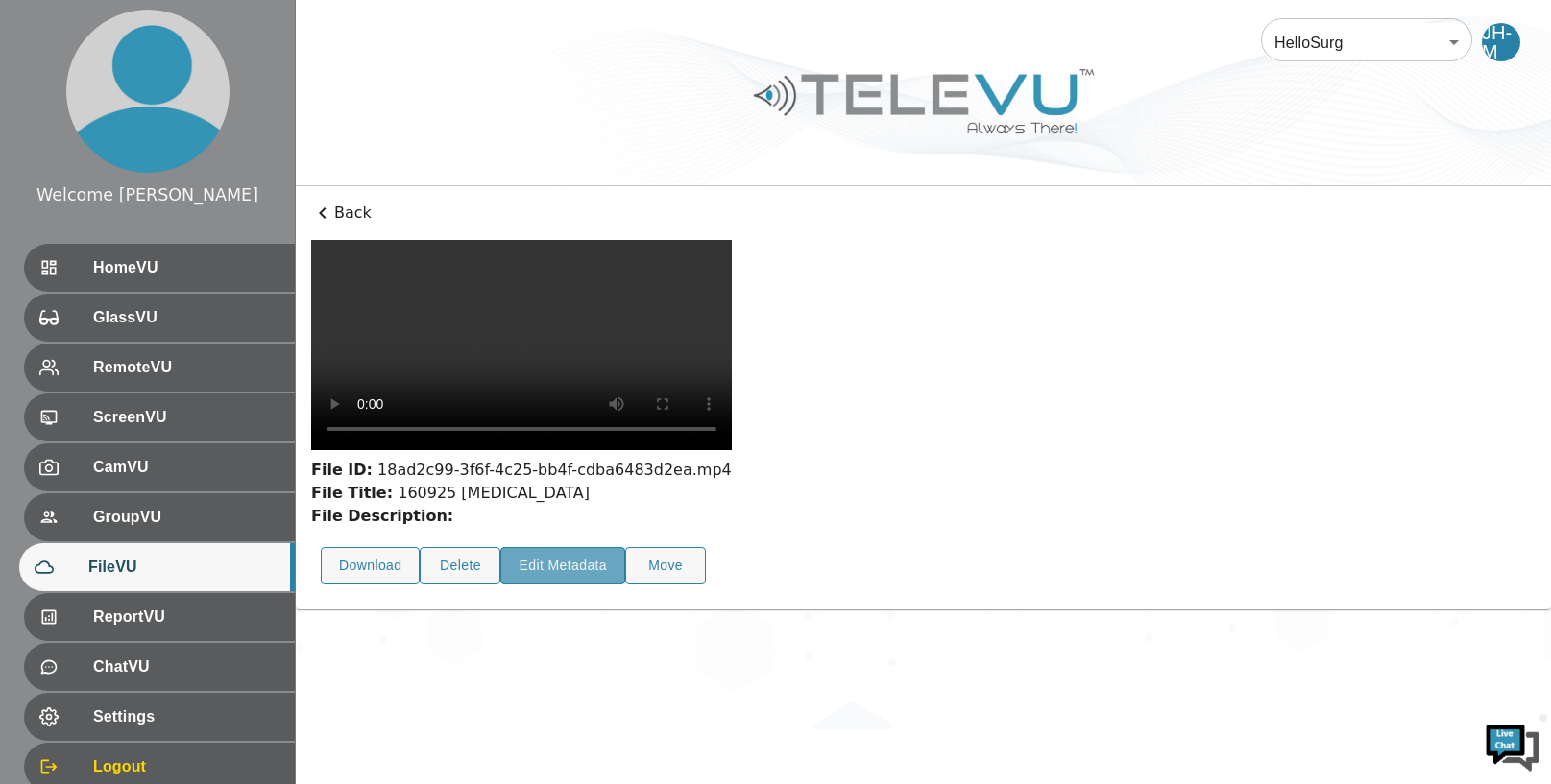
click at [562, 547] on button "Edit Metadata" at bounding box center [562, 565] width 125 height 37
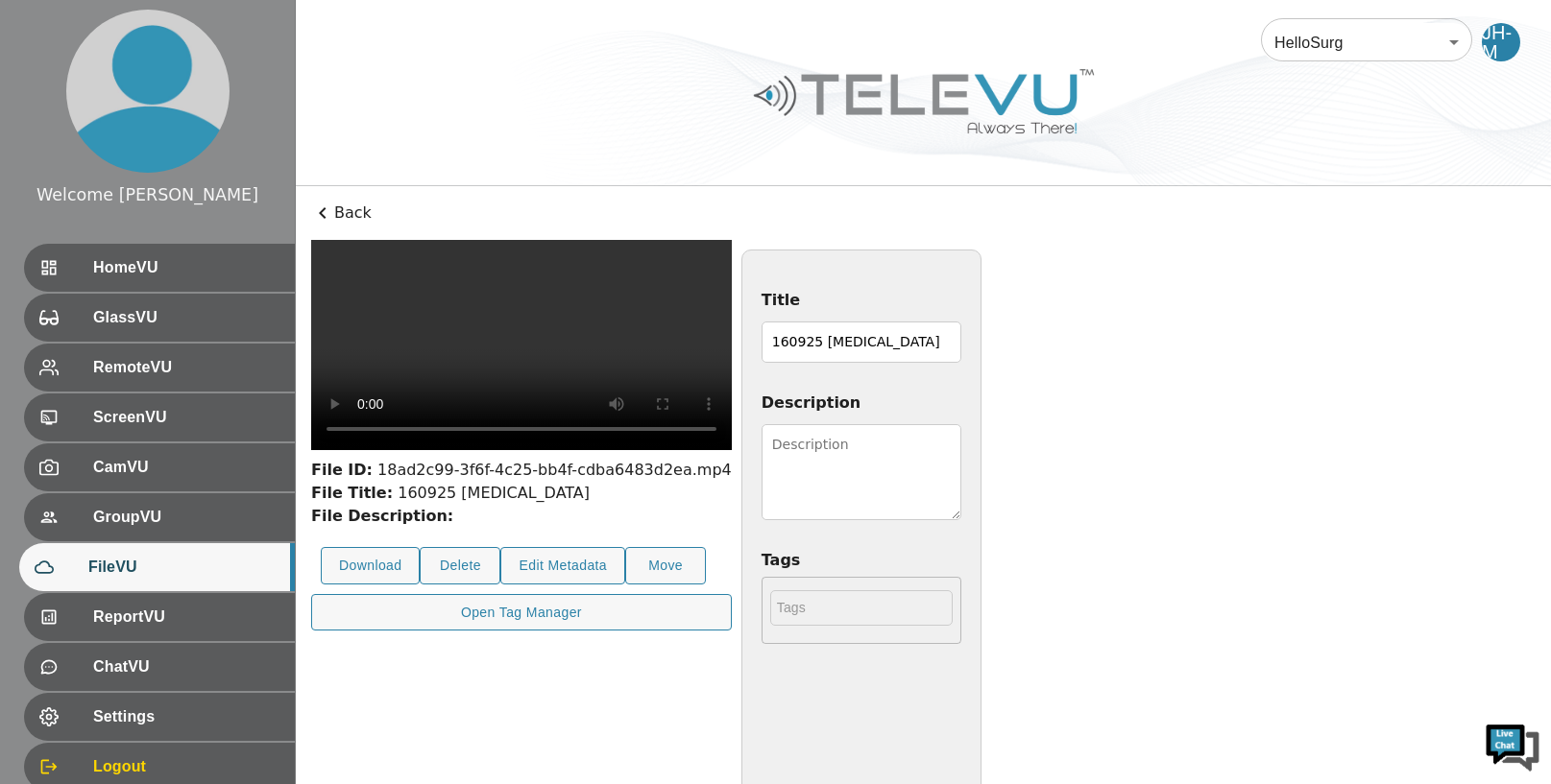
click at [762, 444] on textarea "Description" at bounding box center [862, 472] width 200 height 96
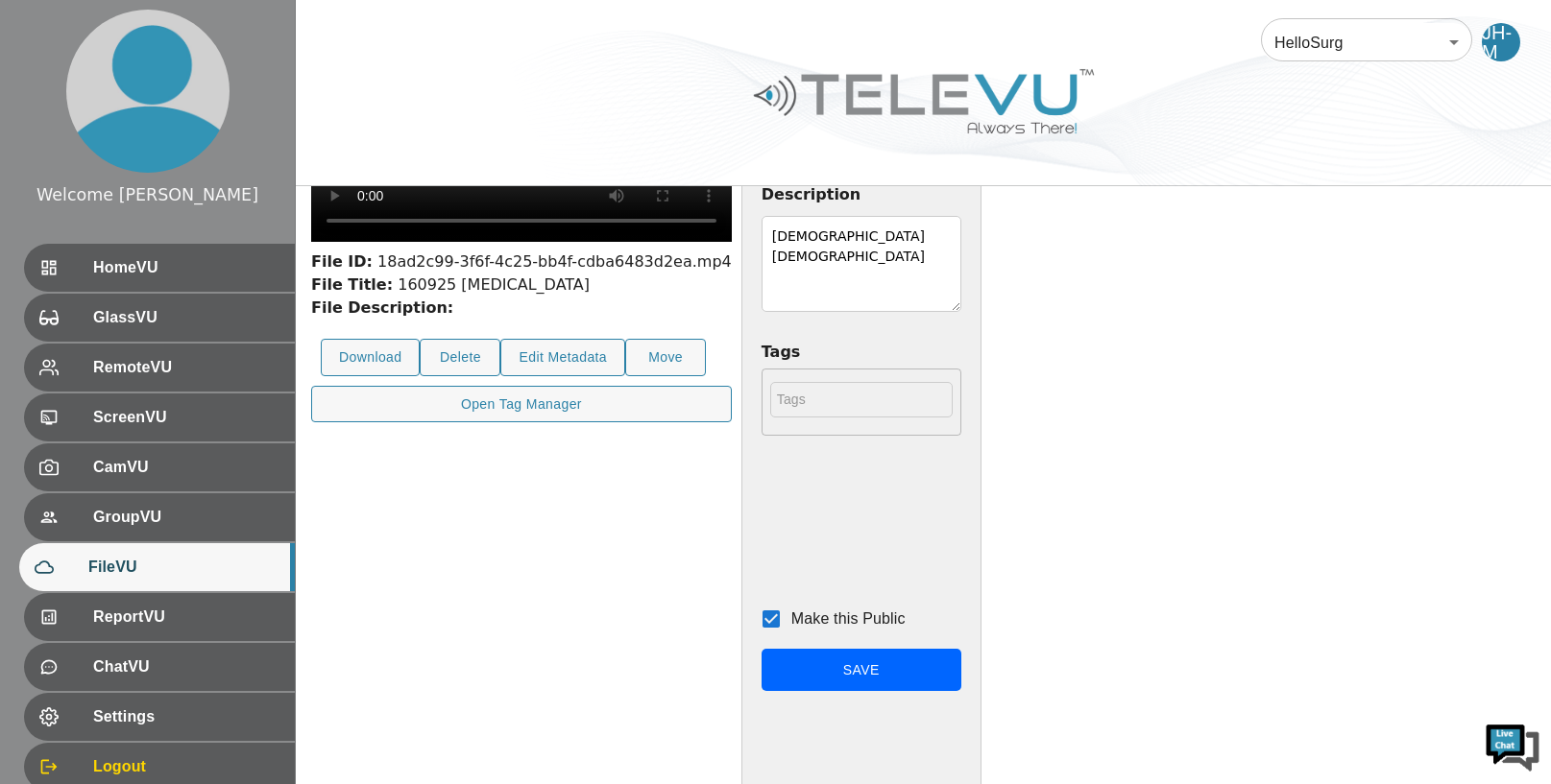
scroll to position [273, 0]
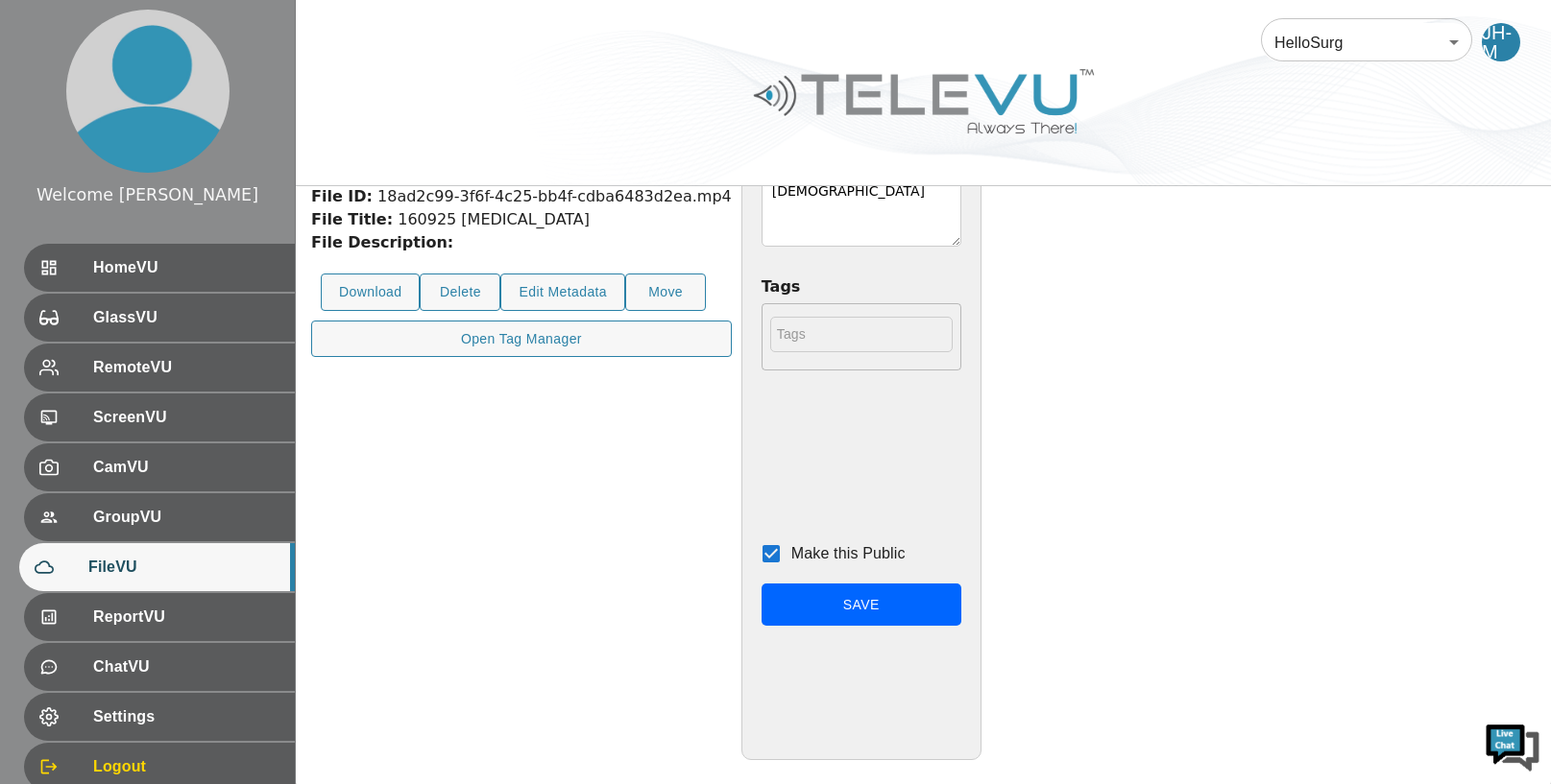
type textarea "26 yr old lady"
click at [962, 591] on button "Save" at bounding box center [862, 606] width 200 height 43
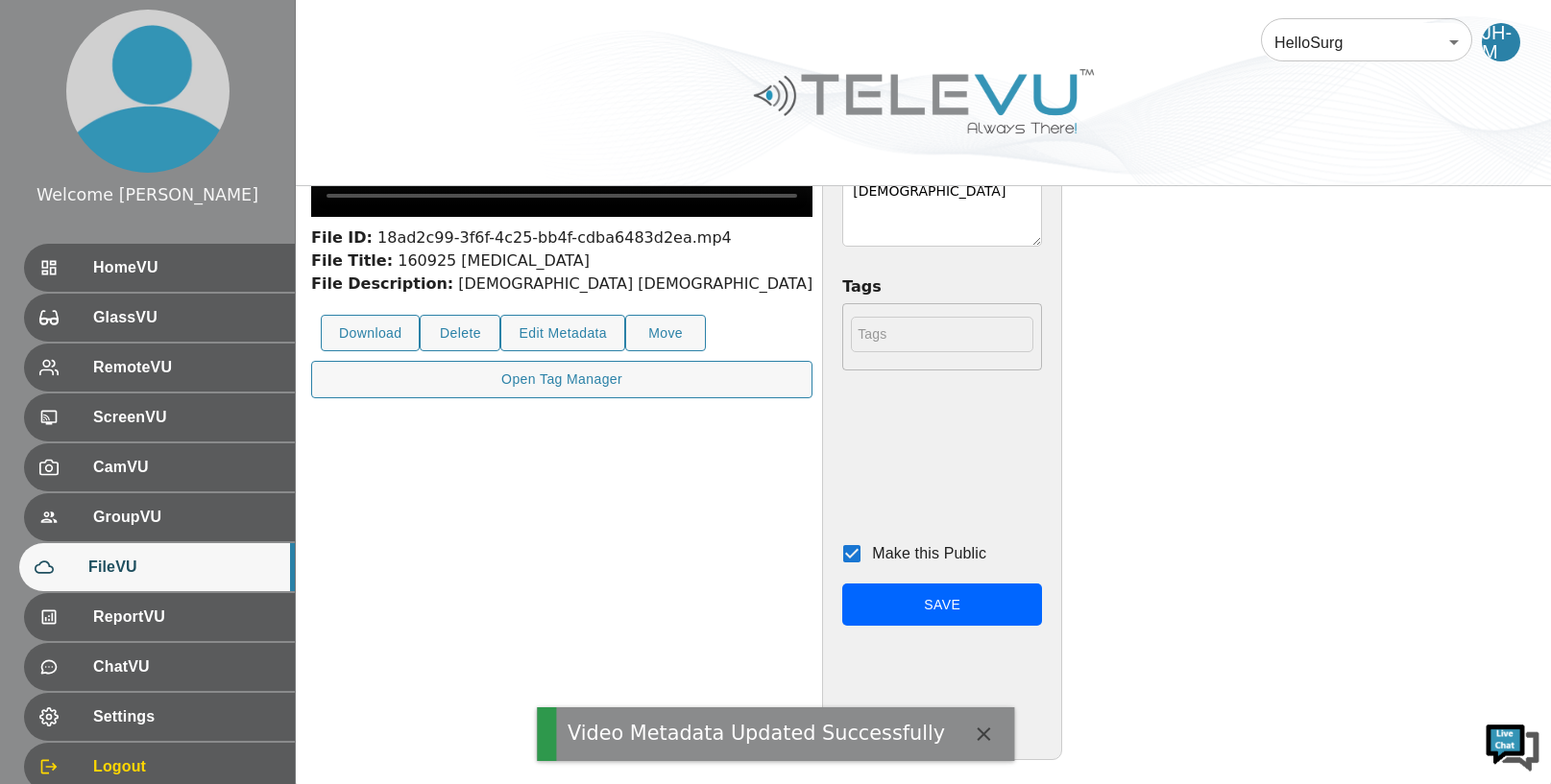
scroll to position [0, 0]
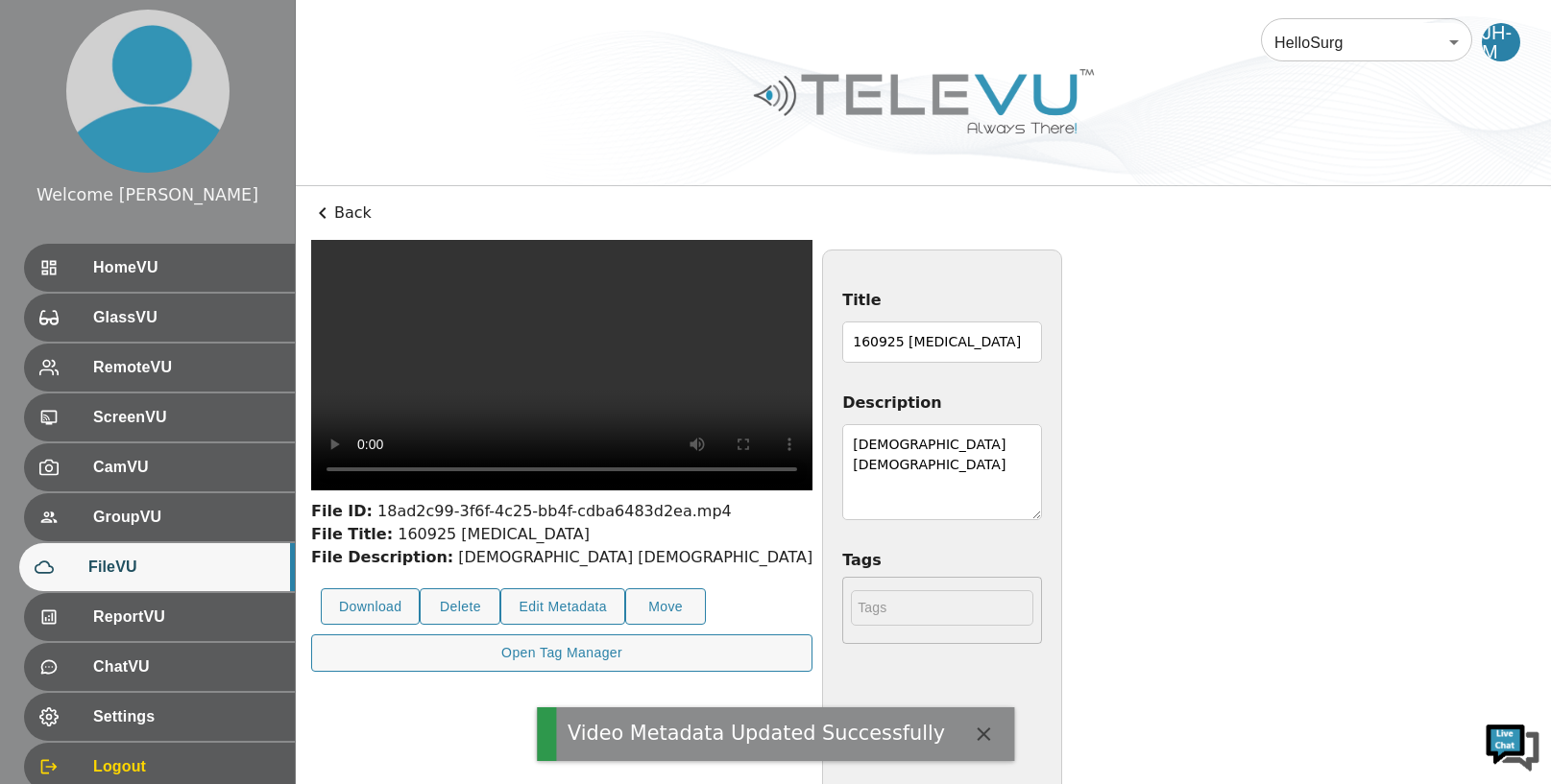
click at [323, 212] on icon at bounding box center [323, 214] width 24 height 24
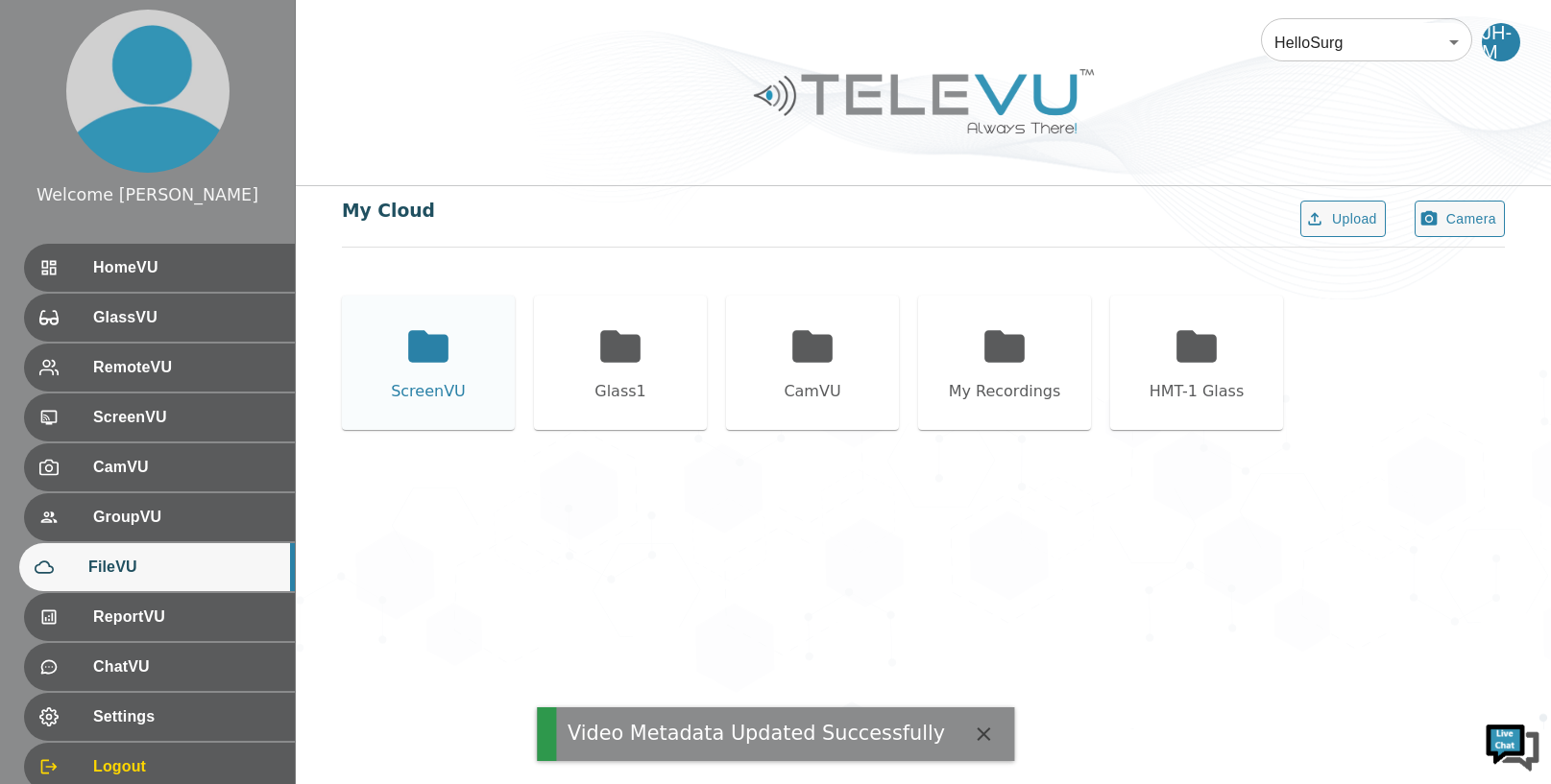
click at [449, 362] on icon at bounding box center [427, 346] width 48 height 48
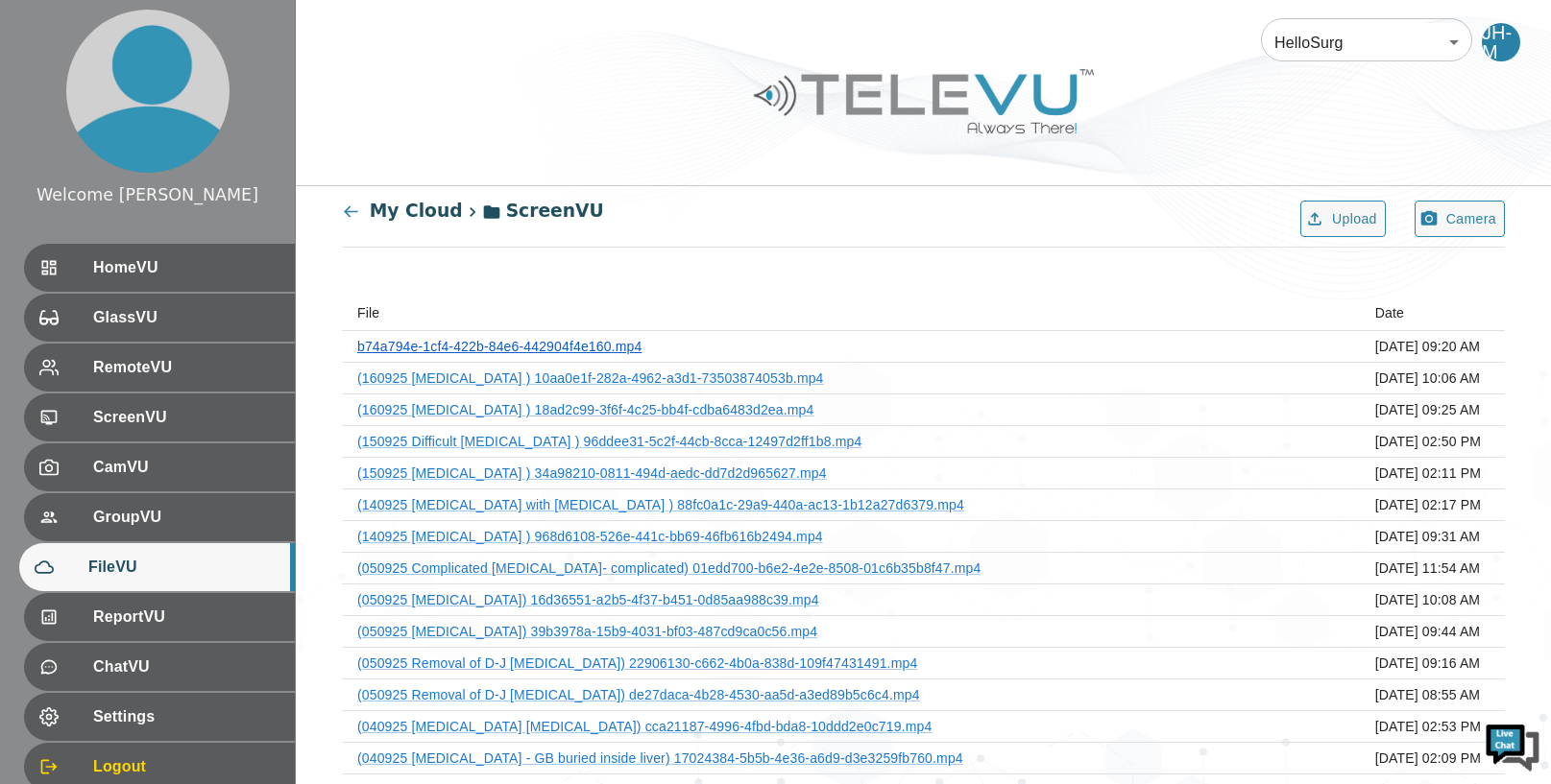
click at [591, 344] on link "b74a794e-1cf4-422b-84e6-442904f4e160.mp4" at bounding box center [499, 347] width 284 height 16
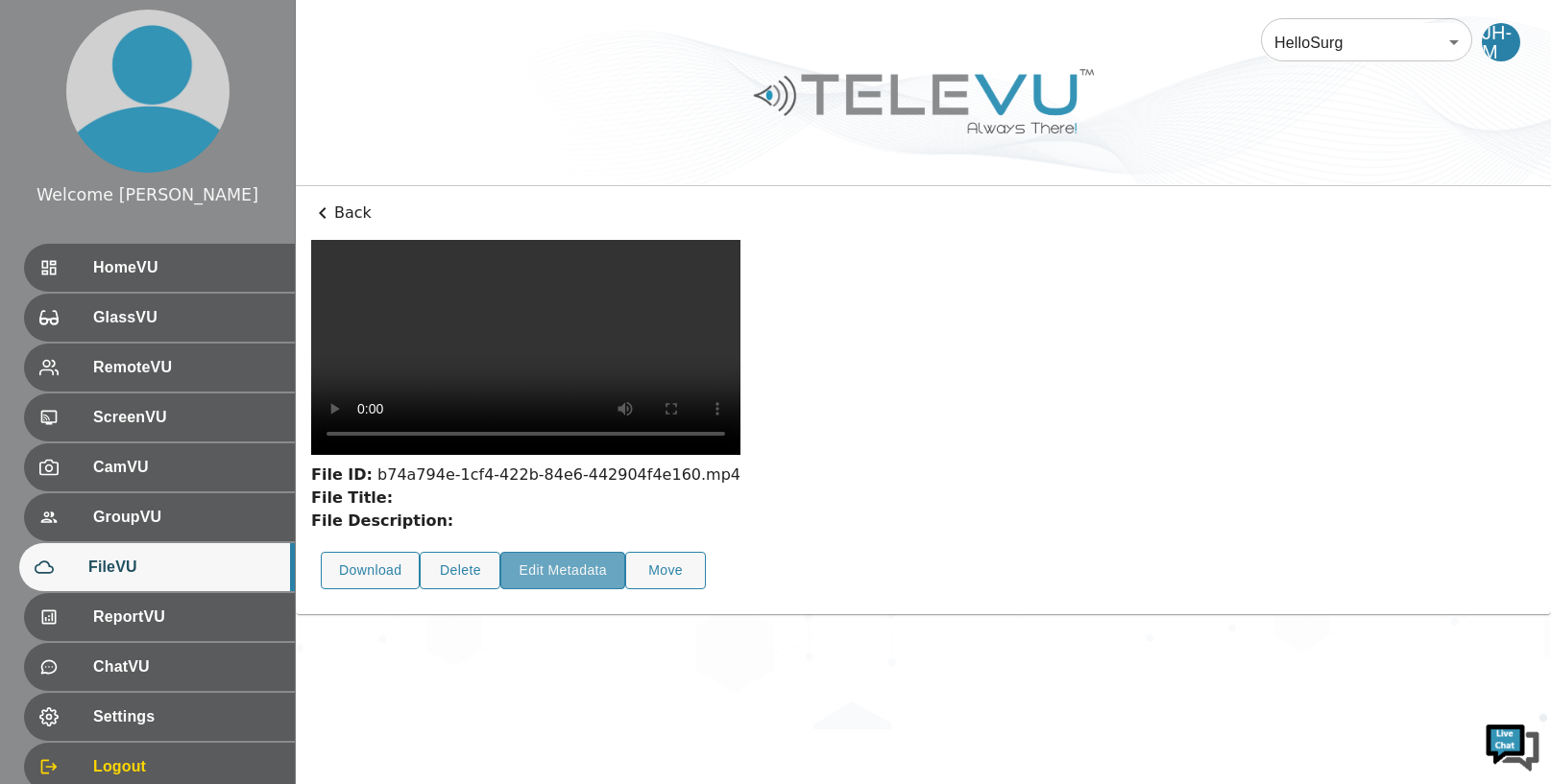
click at [583, 552] on button "Edit Metadata" at bounding box center [562, 570] width 125 height 37
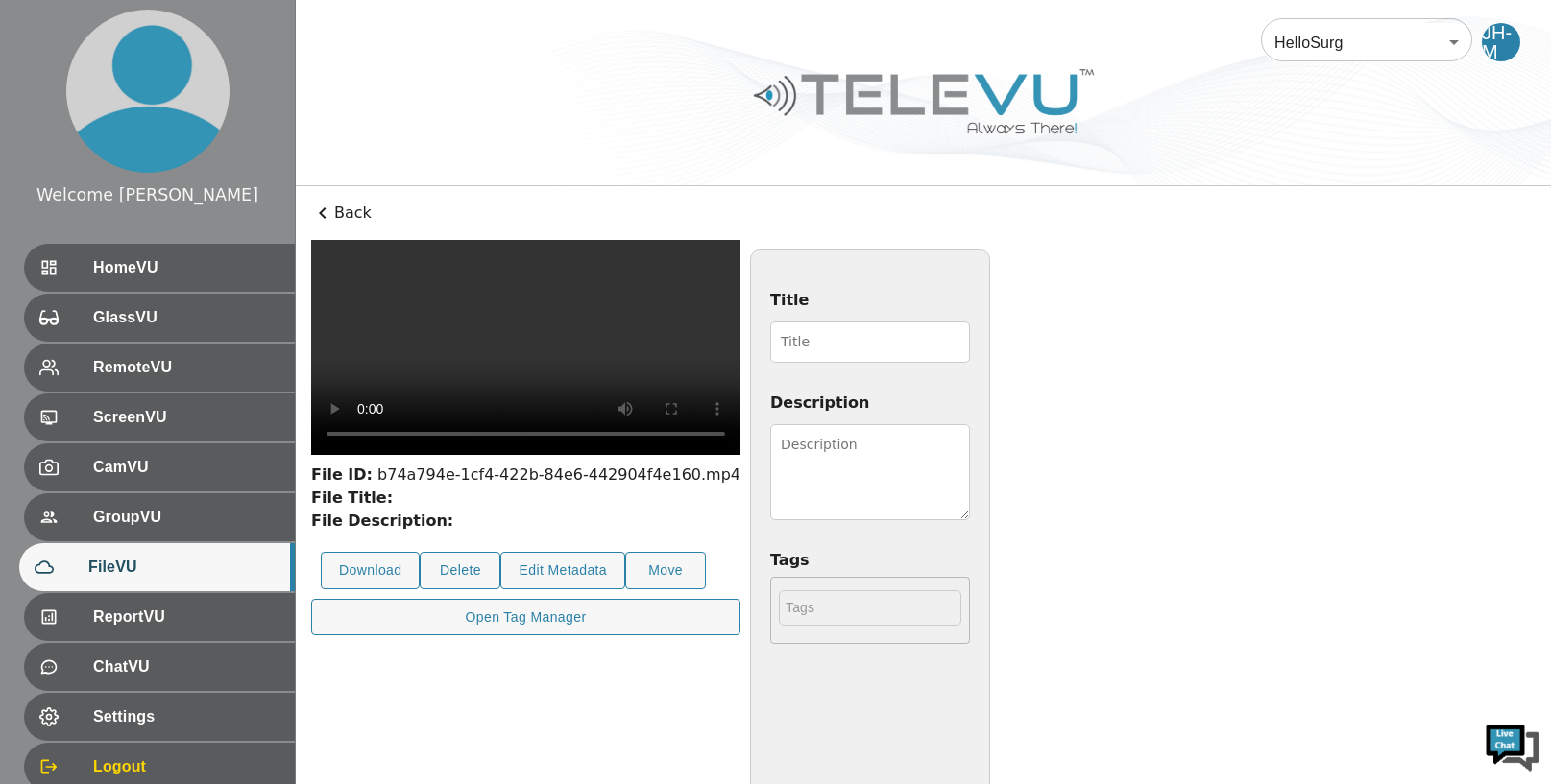
click at [740, 336] on video at bounding box center [525, 347] width 429 height 215
click at [970, 333] on input "Title" at bounding box center [871, 342] width 200 height 41
type input "170925 Laparoscopic appendectomy"
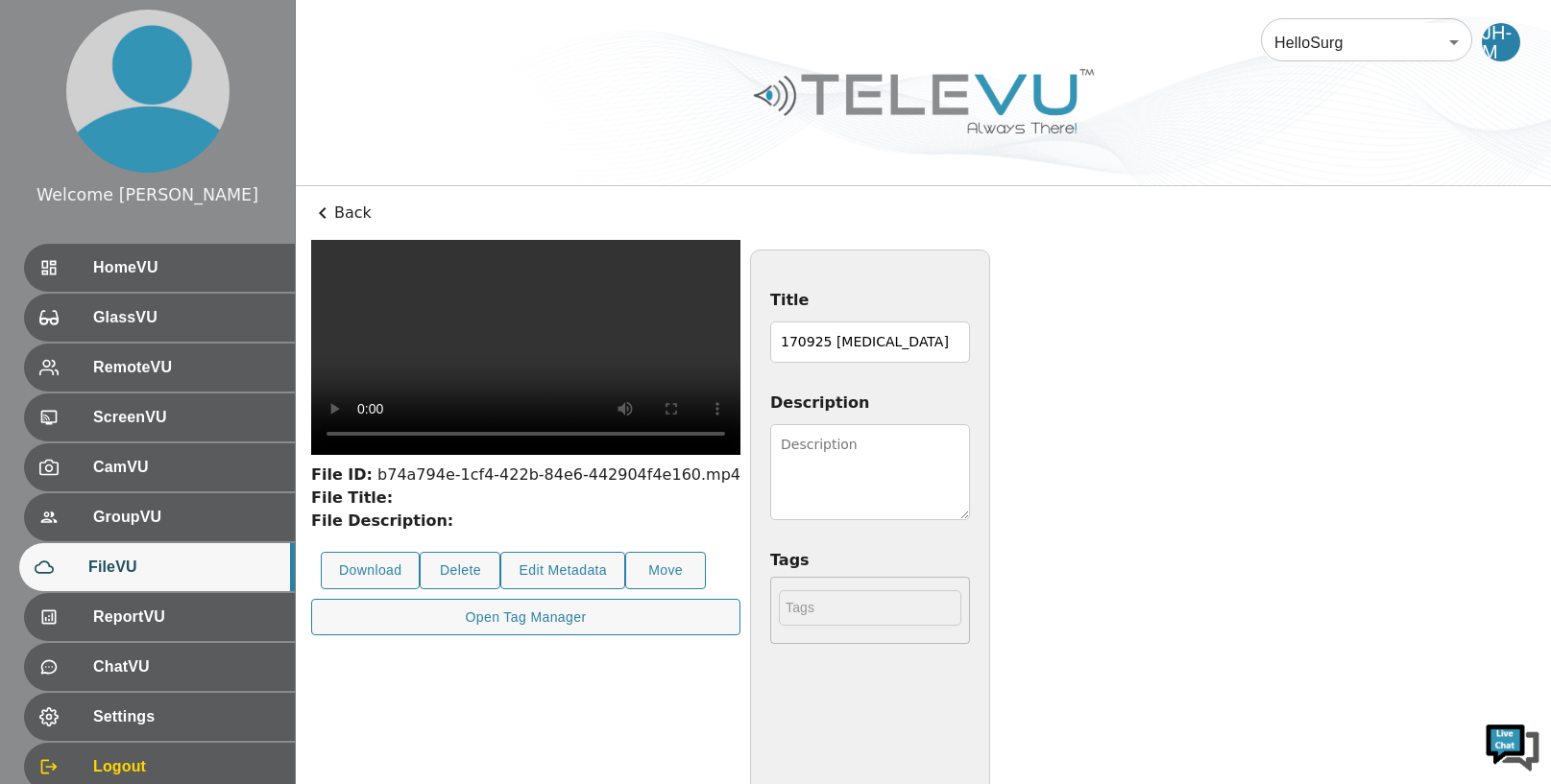
click at [970, 463] on textarea "Description" at bounding box center [871, 472] width 200 height 96
click at [970, 469] on textarea "4 yr old boy with recurrent attacks of pain during past one month. USG revealed…" at bounding box center [871, 472] width 200 height 96
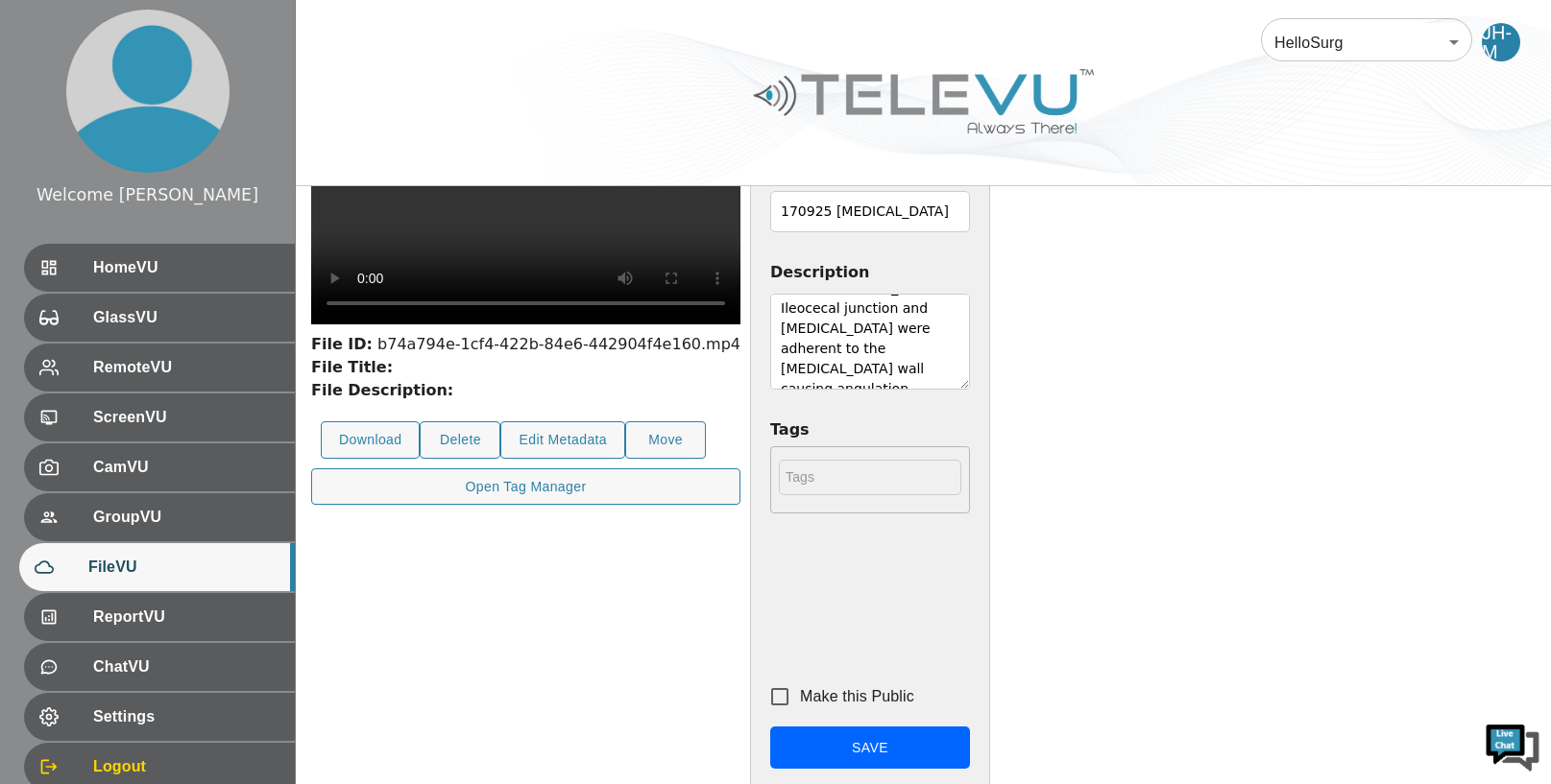
scroll to position [273, 0]
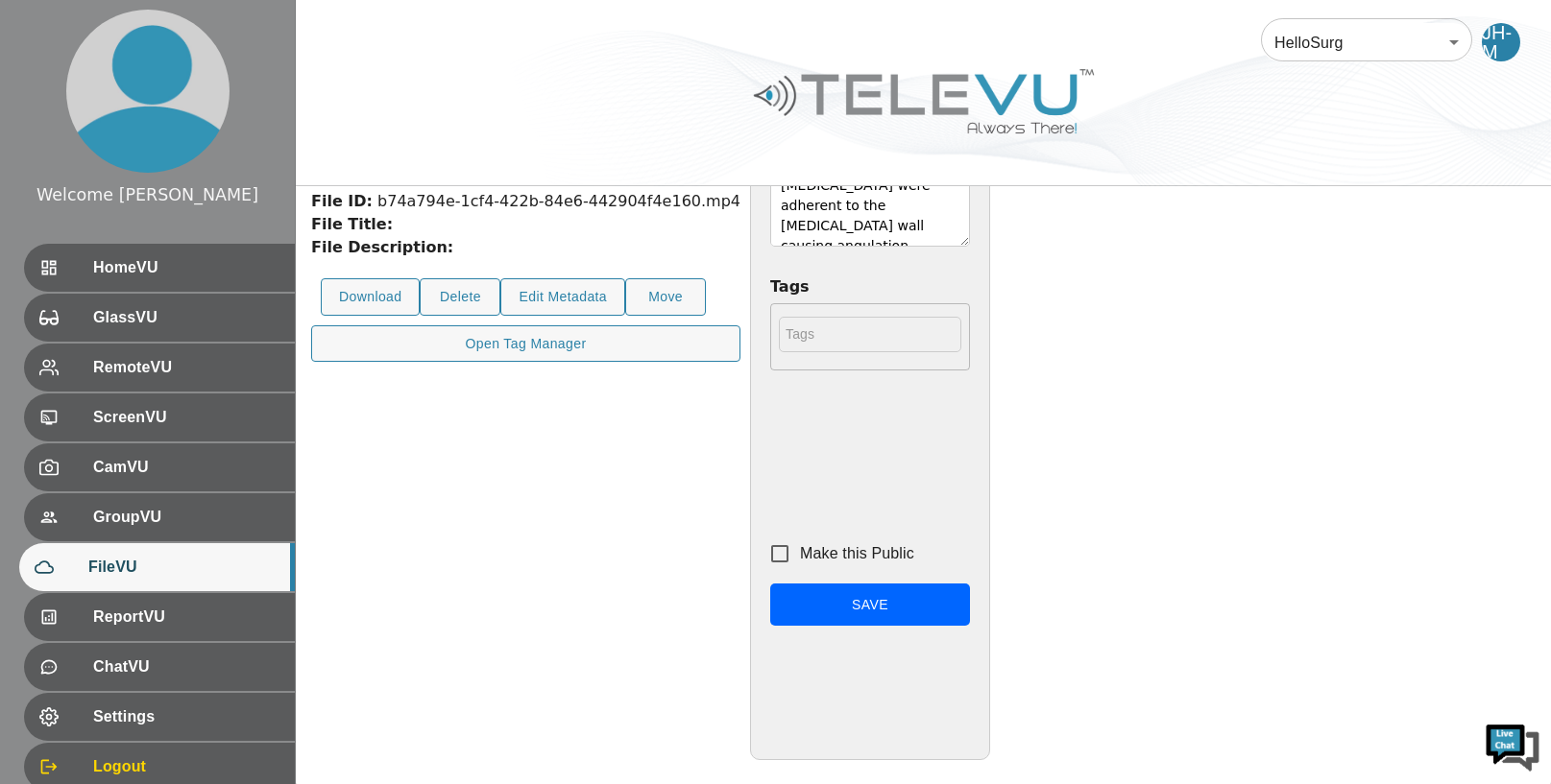
type textarea "4 yr old boy with recurrent attacks of pain during past one month. USG revealed…"
click at [800, 550] on input "Make this Public" at bounding box center [779, 554] width 40 height 40
checkbox input "true"
click at [970, 599] on button "Save" at bounding box center [871, 606] width 200 height 43
